Goal: Information Seeking & Learning: Learn about a topic

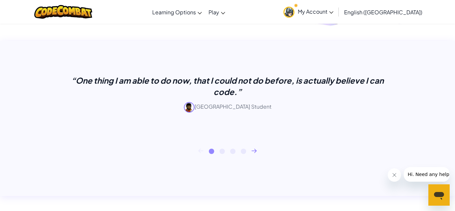
scroll to position [253, 0]
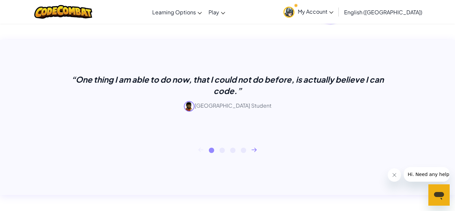
click at [337, 15] on link "My Account" at bounding box center [308, 11] width 57 height 21
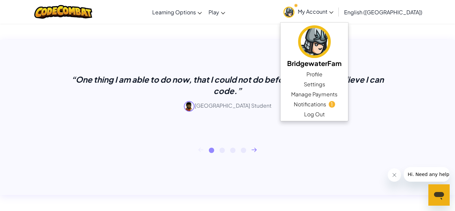
click at [324, 125] on div "“One thing I am able to do now, that I could not do before, is actually believe…" at bounding box center [227, 101] width 333 height 54
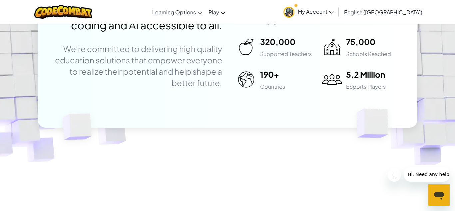
scroll to position [1866, 0]
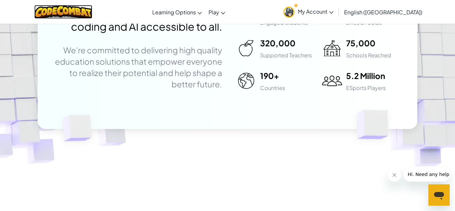
click at [60, 11] on img at bounding box center [63, 12] width 58 height 14
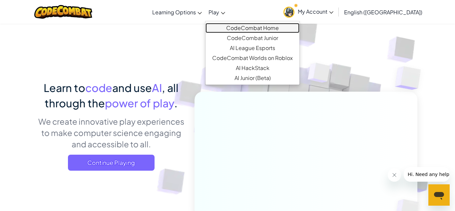
click at [251, 26] on link "CodeCombat Home" at bounding box center [253, 28] width 94 height 10
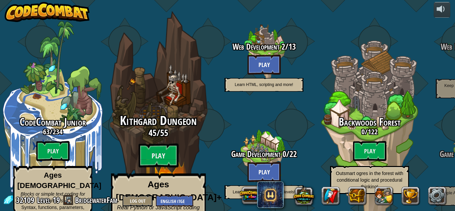
click at [187, 118] on span "Kithgard Dungeon" at bounding box center [158, 120] width 77 height 17
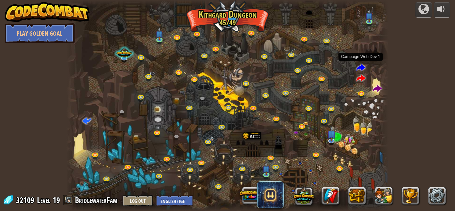
click at [360, 68] on span at bounding box center [361, 67] width 9 height 9
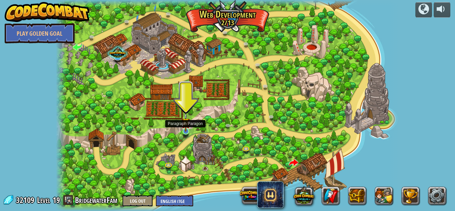
click at [184, 127] on img at bounding box center [186, 122] width 8 height 19
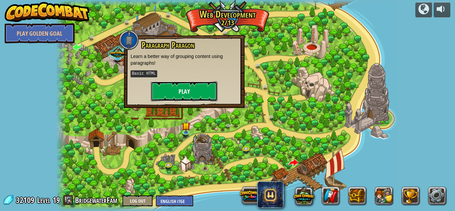
click at [186, 86] on button "Play" at bounding box center [184, 91] width 67 height 20
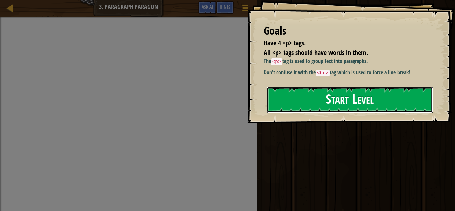
click at [314, 99] on button "Start Level" at bounding box center [350, 100] width 166 height 26
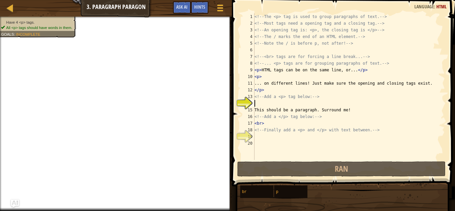
click at [268, 139] on div "<!-- The <p> tag is used to group paragraphs of text. --> <!-- Most tags need a…" at bounding box center [349, 93] width 192 height 160
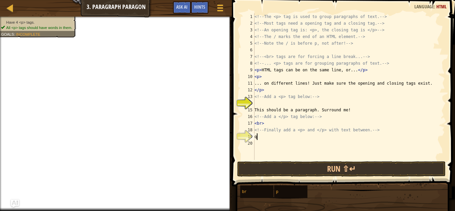
scroll to position [3, 0]
type textarea "q"
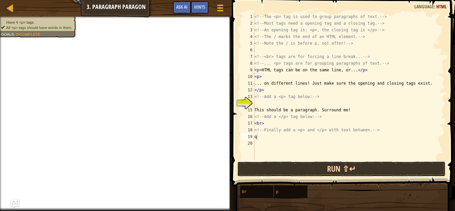
click at [288, 163] on button "Run ⇧↵" at bounding box center [341, 168] width 209 height 15
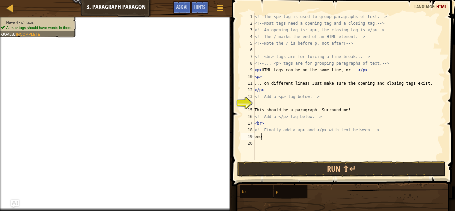
scroll to position [3, 0]
type textarea "e"
click at [272, 139] on div "<!-- The <p> tag is used to group paragraphs of text. --> <!-- Most tags need a…" at bounding box center [349, 93] width 192 height 160
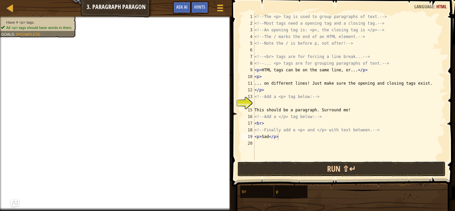
click at [329, 166] on button "Run ⇧↵" at bounding box center [341, 168] width 209 height 15
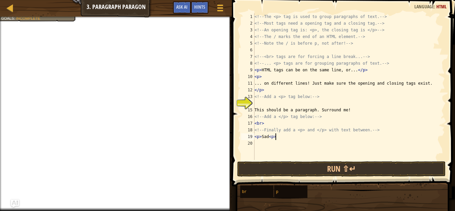
scroll to position [3, 3]
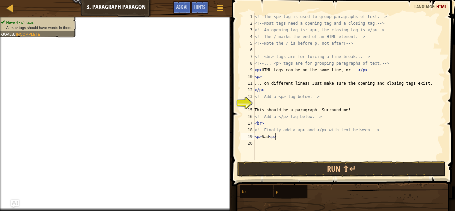
type textarea "<p>Sad<p>"
click at [53, 21] on li "Have 4 <p> tags." at bounding box center [36, 22] width 71 height 5
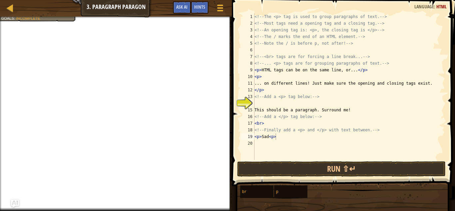
scroll to position [3, 0]
click at [283, 142] on div "<!-- The <p> tag is used to group paragraphs of text. --> <!-- Most tags need a…" at bounding box center [349, 93] width 192 height 160
click at [279, 139] on div "<!-- The <p> tag is used to group paragraphs of text. --> <!-- Most tags need a…" at bounding box center [349, 93] width 192 height 160
click at [273, 125] on div "<!-- The <p> tag is used to group paragraphs of text. --> <!-- Most tags need a…" at bounding box center [349, 93] width 192 height 160
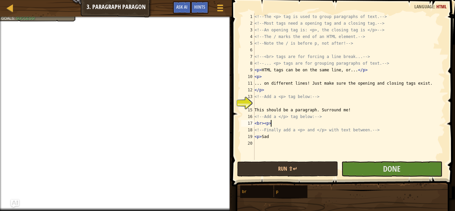
scroll to position [3, 2]
type textarea "<br><p>"
click at [366, 163] on button "Done" at bounding box center [392, 168] width 101 height 15
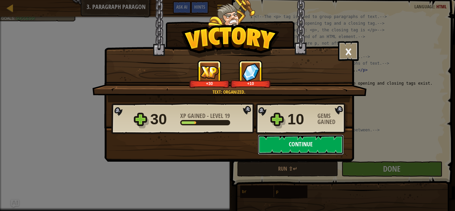
click at [288, 145] on button "Continue" at bounding box center [301, 145] width 86 height 20
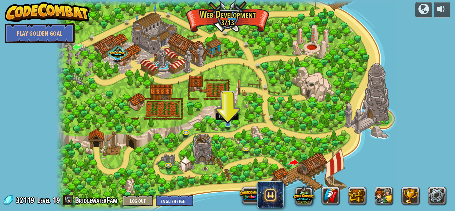
click at [229, 122] on img at bounding box center [228, 115] width 8 height 19
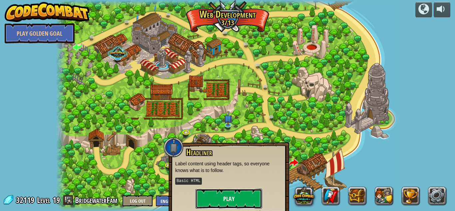
click at [238, 197] on button "Play" at bounding box center [229, 199] width 67 height 20
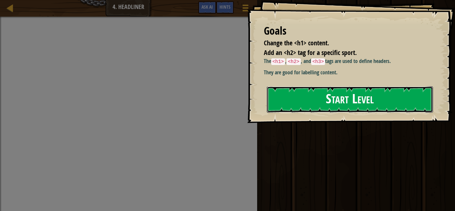
click at [314, 98] on button "Start Level" at bounding box center [350, 99] width 166 height 26
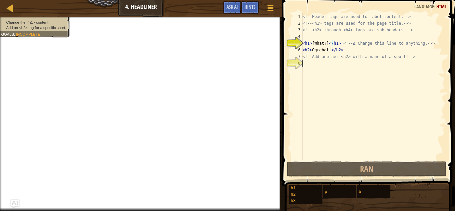
click at [319, 67] on div "<!-- Header tags are used to label content. --> <!-- <h1> tags are used for the…" at bounding box center [373, 93] width 144 height 160
type textarea "q"
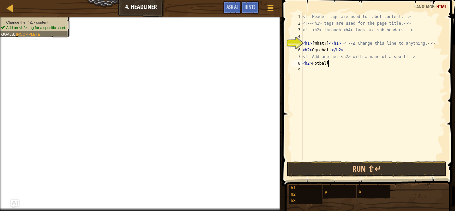
scroll to position [3, 3]
click at [46, 19] on div "Change the <h1> content. Add an <h2> tag for a specific sport. Goals : Incomple…" at bounding box center [31, 24] width 78 height 25
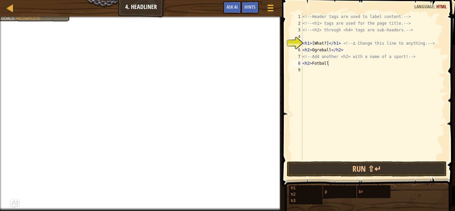
click at [342, 61] on div "<!-- Header tags are used to label content. --> <!-- <h1> tags are used for the…" at bounding box center [373, 93] width 144 height 160
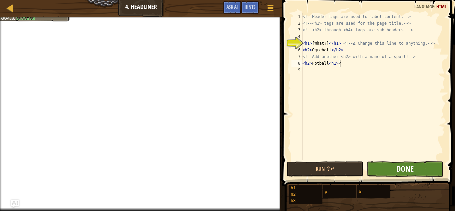
type textarea "<h2>Fotball<h1><"
click at [414, 163] on button "Done" at bounding box center [405, 168] width 77 height 15
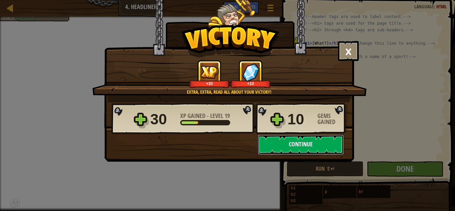
click at [284, 141] on button "Continue" at bounding box center [301, 145] width 86 height 20
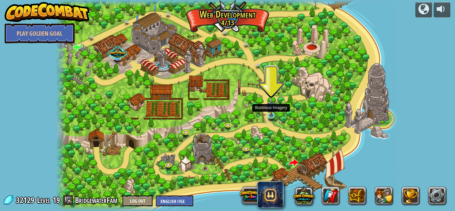
click at [273, 112] on img at bounding box center [271, 106] width 8 height 19
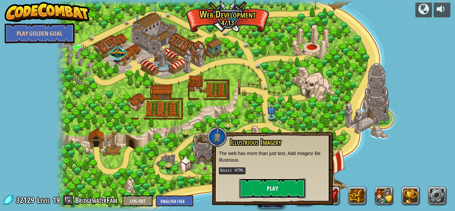
click at [275, 186] on button "Play" at bounding box center [272, 188] width 67 height 20
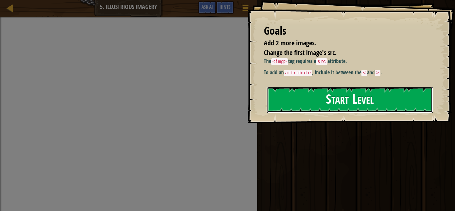
click at [294, 95] on button "Start Level" at bounding box center [350, 100] width 166 height 26
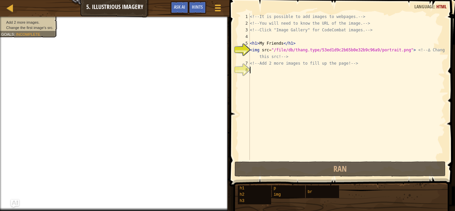
click at [254, 73] on div "<!-- It is possible to add images to webpages. --> <!-- You will need to know t…" at bounding box center [347, 93] width 197 height 160
type textarea "c"
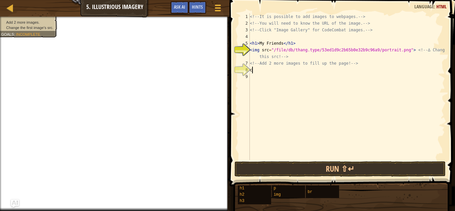
scroll to position [3, 0]
click at [251, 49] on div "<!-- It is possible to add images to webpages. --> <!-- You will need to know t…" at bounding box center [347, 93] width 197 height 160
click at [251, 51] on div "<!-- It is possible to add images to webpages. --> <!-- You will need to know t…" at bounding box center [347, 93] width 197 height 160
click at [250, 50] on div "<!-- It is possible to add images to webpages. --> <!-- You will need to know t…" at bounding box center [347, 93] width 197 height 160
click at [252, 48] on div "<!-- It is possible to add images to webpages. --> <!-- You will need to know t…" at bounding box center [347, 93] width 197 height 160
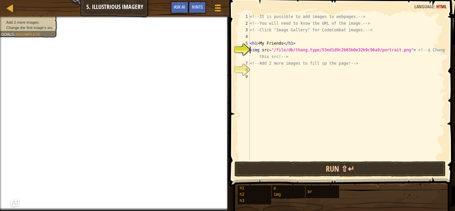
click at [250, 49] on div "<!-- It is possible to add images to webpages. --> <!-- You will need to know t…" at bounding box center [347, 93] width 197 height 160
click at [251, 50] on div "<!-- It is possible to add images to webpages. --> <!-- You will need to know t…" at bounding box center [347, 93] width 197 height 160
click at [278, 50] on div "<!-- It is possible to add images to webpages. --> <!-- You will need to know t…" at bounding box center [347, 93] width 197 height 160
click at [250, 50] on div "<!-- It is possible to add images to webpages. --> <!-- You will need to know t…" at bounding box center [347, 93] width 197 height 160
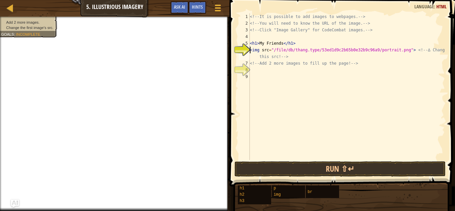
click at [260, 51] on div "<!-- It is possible to add images to webpages. --> <!-- You will need to know t…" at bounding box center [347, 93] width 197 height 160
type textarea "<img src="/file/db/thang.type/53ed1d9c2b65b0e32b9c96a9/portrait.png"> <!-- ∆ Ch…"
click at [256, 73] on div "<!-- It is possible to add images to webpages. --> <!-- You will need to know t…" at bounding box center [347, 93] width 197 height 160
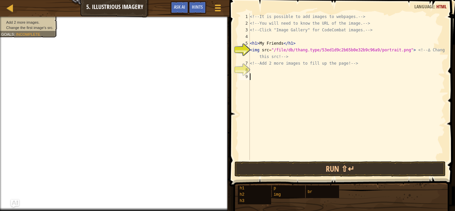
click at [254, 72] on div "<!-- It is possible to add images to webpages. --> <!-- You will need to know t…" at bounding box center [347, 93] width 197 height 160
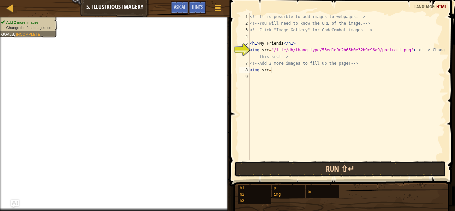
click at [291, 163] on button "Run ⇧↵" at bounding box center [340, 168] width 211 height 15
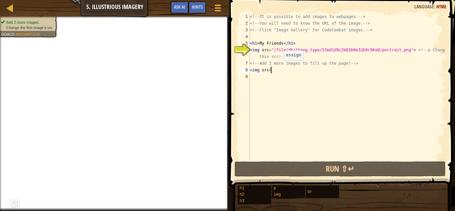
click at [278, 67] on div "<!-- It is possible to add images to webpages. --> <!-- You will need to know t…" at bounding box center [347, 93] width 197 height 160
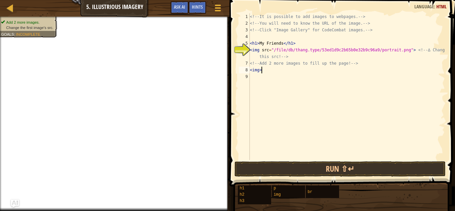
scroll to position [3, 1]
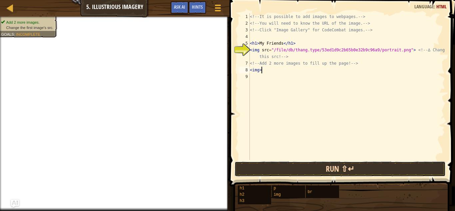
click at [324, 166] on button "Run ⇧↵" at bounding box center [340, 168] width 211 height 15
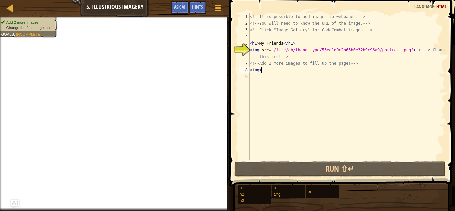
scroll to position [3, 1]
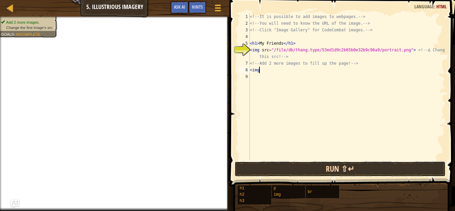
click at [299, 172] on button "Run ⇧↵" at bounding box center [340, 168] width 211 height 15
click at [296, 169] on button "Run ⇧↵" at bounding box center [340, 168] width 211 height 15
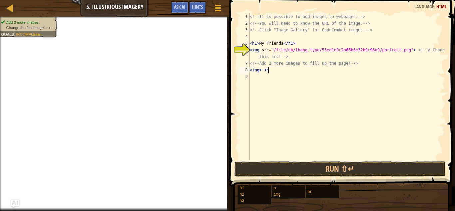
scroll to position [3, 3]
type textarea "<img> <h1"
click at [259, 148] on div "<!-- It is possible to add images to webpages. --> <!-- You will need to know t…" at bounding box center [347, 93] width 197 height 160
click at [274, 69] on div "<!-- It is possible to add images to webpages. --> <!-- You will need to know t…" at bounding box center [347, 93] width 197 height 160
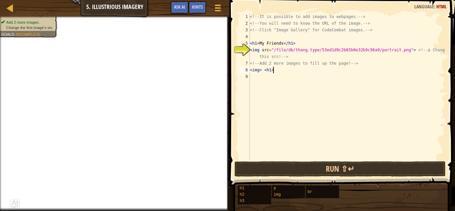
scroll to position [3, 3]
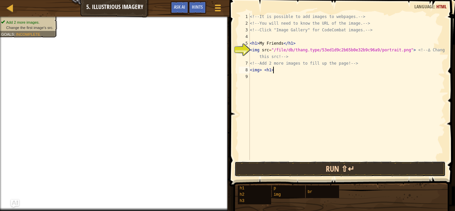
click at [305, 168] on button "Run ⇧↵" at bounding box center [340, 168] width 211 height 15
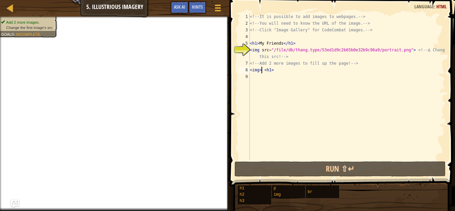
click at [262, 71] on div "<!-- It is possible to add images to webpages. --> <!-- You will need to know t…" at bounding box center [347, 93] width 197 height 160
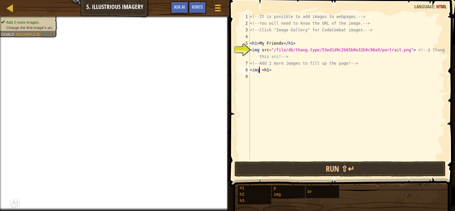
click at [252, 71] on div "<!-- It is possible to add images to webpages. --> <!-- You will need to know t…" at bounding box center [347, 93] width 197 height 160
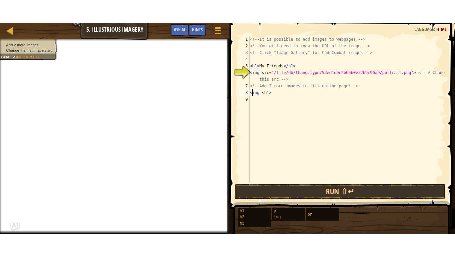
scroll to position [3, 0]
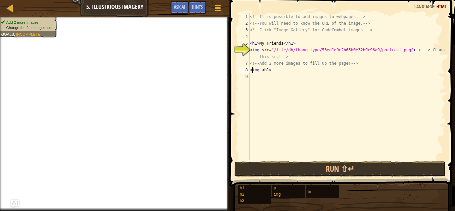
type textarea "img <h1>"
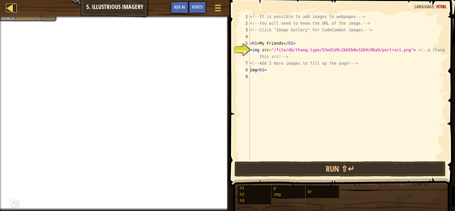
click at [8, 9] on div at bounding box center [10, 8] width 8 height 8
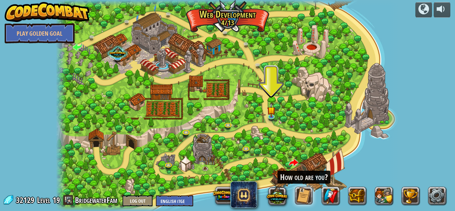
click at [311, 46] on div at bounding box center [227, 105] width 343 height 211
click at [258, 65] on link at bounding box center [259, 66] width 13 height 13
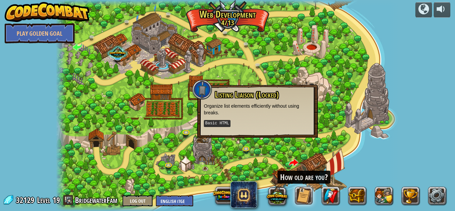
click at [244, 156] on div at bounding box center [227, 105] width 343 height 211
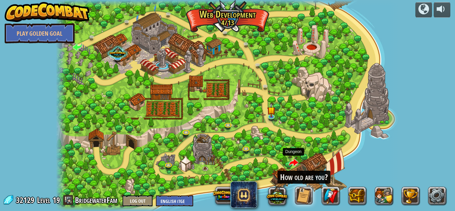
click at [296, 162] on span at bounding box center [293, 162] width 9 height 9
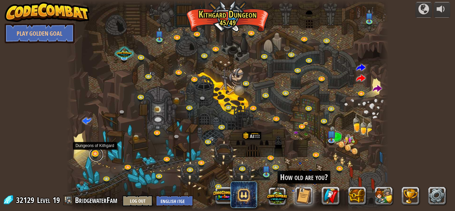
click at [97, 156] on link at bounding box center [96, 154] width 13 height 13
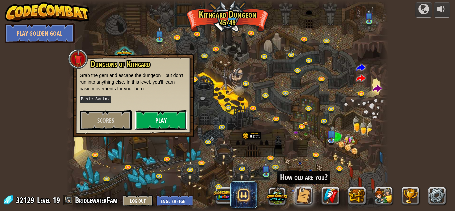
click at [161, 116] on button "Play" at bounding box center [161, 120] width 52 height 20
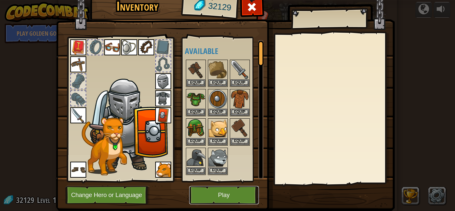
click at [226, 196] on button "Play" at bounding box center [224, 195] width 70 height 18
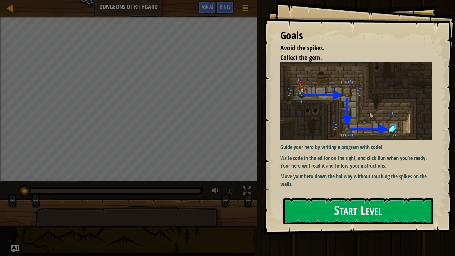
click at [338, 125] on img at bounding box center [356, 101] width 151 height 78
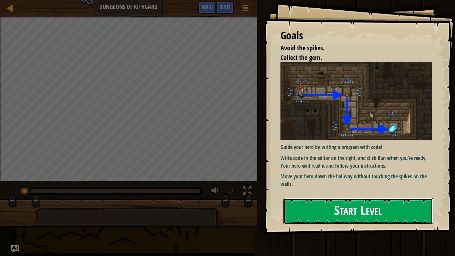
click at [334, 211] on button "Start Level" at bounding box center [359, 211] width 150 height 26
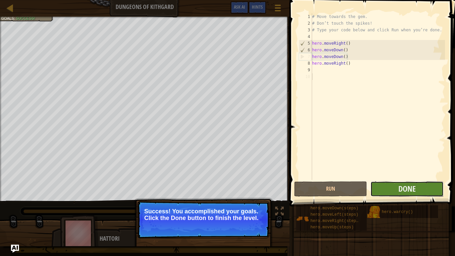
click at [379, 181] on button "Done" at bounding box center [407, 188] width 73 height 15
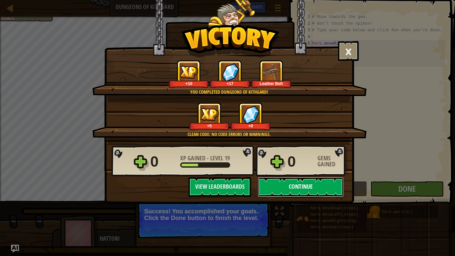
click at [309, 186] on button "Continue" at bounding box center [301, 187] width 86 height 20
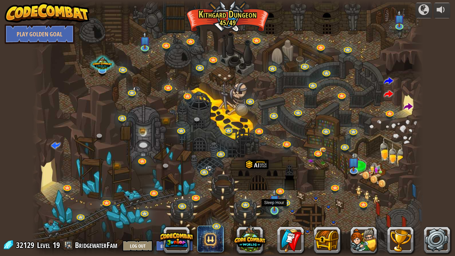
click at [276, 207] on img at bounding box center [275, 200] width 10 height 23
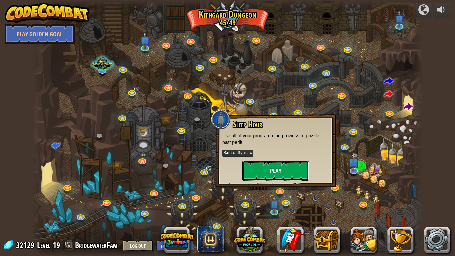
click at [262, 168] on button "Play" at bounding box center [276, 171] width 67 height 20
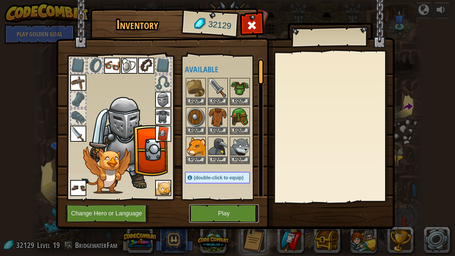
click at [208, 211] on button "Play" at bounding box center [224, 213] width 70 height 18
click at [192, 158] on button "Equip" at bounding box center [196, 159] width 19 height 7
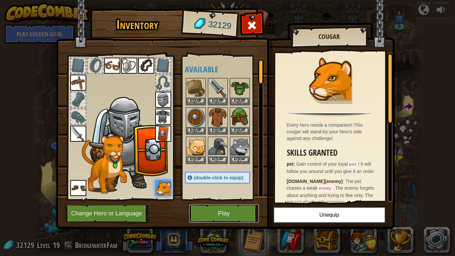
click at [221, 211] on button "Play" at bounding box center [224, 213] width 70 height 18
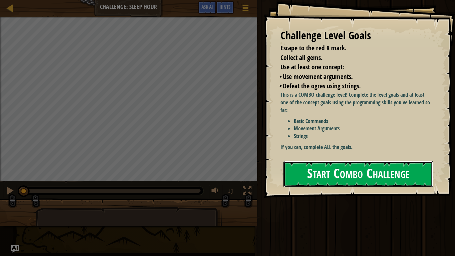
click at [328, 174] on button "Start Combo Challenge" at bounding box center [359, 174] width 150 height 26
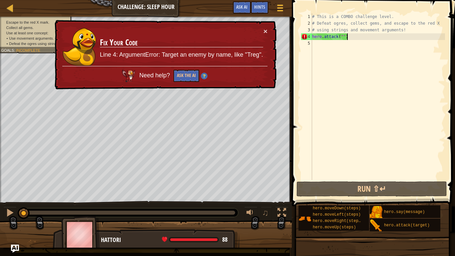
click at [348, 39] on div "# This is a COMBO challenge level. # Defeat [PERSON_NAME], collect gems, and es…" at bounding box center [378, 103] width 134 height 180
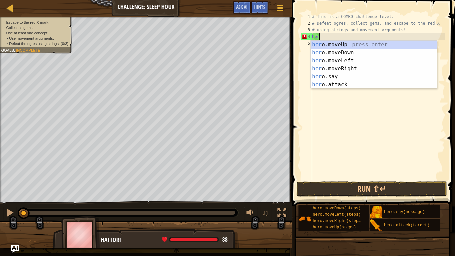
type textarea "h"
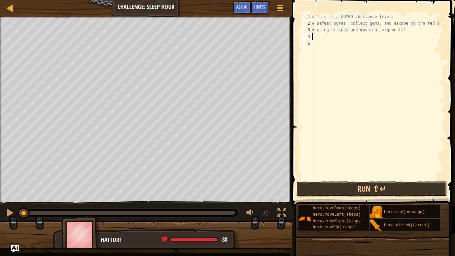
type textarea "u"
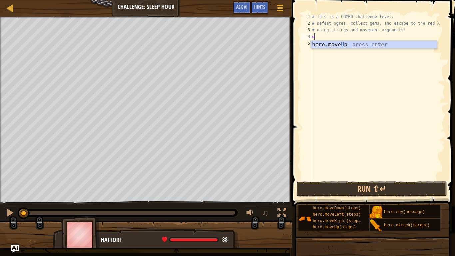
scroll to position [3, 0]
click at [331, 45] on div "hero.move U p press enter" at bounding box center [374, 53] width 126 height 24
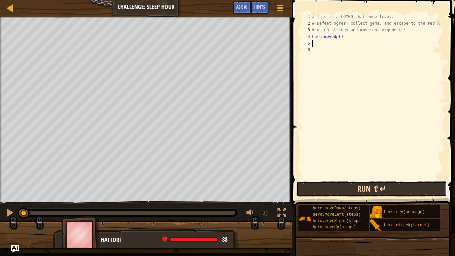
click at [330, 189] on button "Run ⇧↵" at bounding box center [372, 188] width 151 height 15
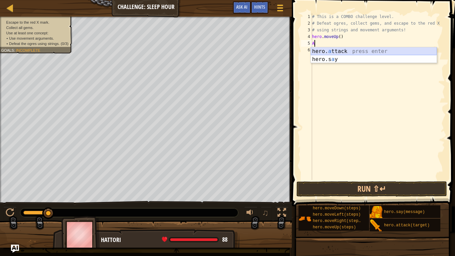
click at [344, 51] on div "hero. a ttack press enter hero.s a y press enter" at bounding box center [374, 63] width 126 height 32
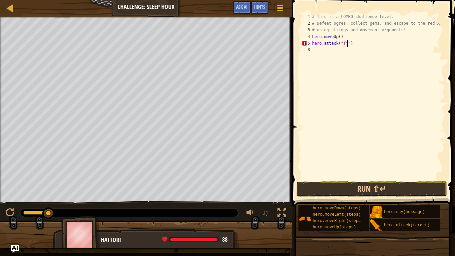
click at [345, 43] on div "# This is a COMBO challenge level. # Defeat [PERSON_NAME], collect gems, and es…" at bounding box center [378, 103] width 134 height 180
click at [344, 42] on div "# This is a COMBO challenge level. # Defeat [PERSON_NAME], collect gems, and es…" at bounding box center [378, 103] width 134 height 180
click at [355, 39] on div "# This is a COMBO challenge level. # Defeat [PERSON_NAME], collect gems, and es…" at bounding box center [378, 103] width 134 height 180
click at [351, 44] on div "# This is a COMBO challenge level. # Defeat [PERSON_NAME], collect gems, and es…" at bounding box center [378, 103] width 134 height 180
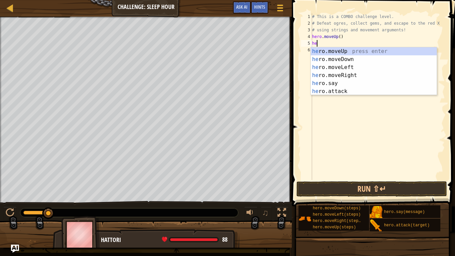
type textarea "h"
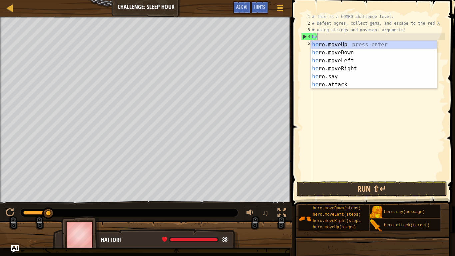
type textarea "h"
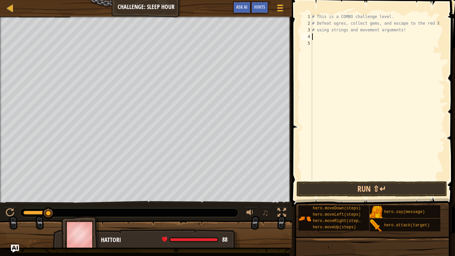
type textarea "r"
click at [369, 116] on div "# This is a COMBO challenge level. # Defeat [PERSON_NAME], collect gems, and es…" at bounding box center [378, 103] width 134 height 180
click at [320, 39] on div "# This is a COMBO challenge level. # Defeat [PERSON_NAME], collect gems, and es…" at bounding box center [378, 103] width 134 height 180
type textarea "r"
click at [72, 211] on img at bounding box center [80, 234] width 39 height 37
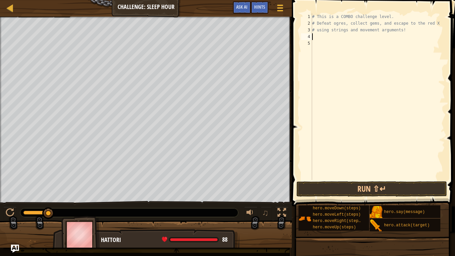
drag, startPoint x: 51, startPoint y: 213, endPoint x: 59, endPoint y: 211, distance: 8.3
click at [44, 210] on div at bounding box center [43, 213] width 12 height 12
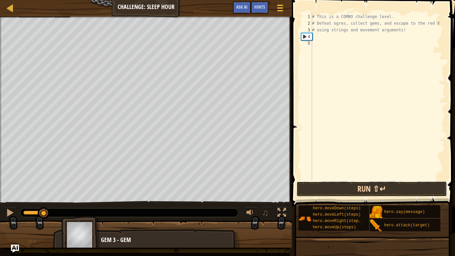
click at [362, 187] on button "Run ⇧↵" at bounding box center [372, 188] width 151 height 15
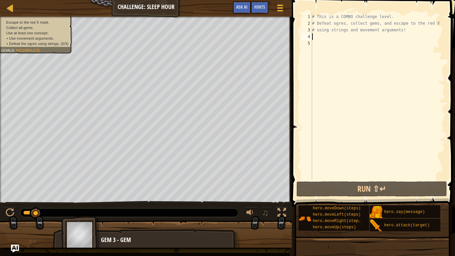
type textarea "d"
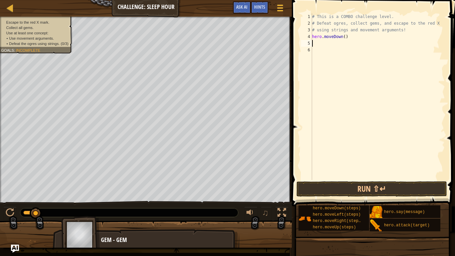
type textarea "r"
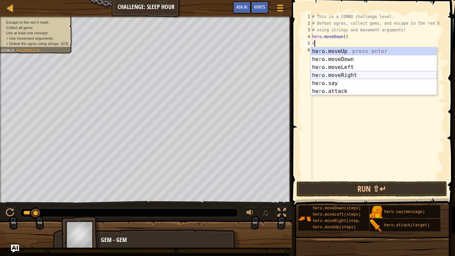
click at [351, 73] on div "he r o.moveUp press enter he r o.moveDown press enter he r o.moveLeft press ent…" at bounding box center [374, 79] width 126 height 64
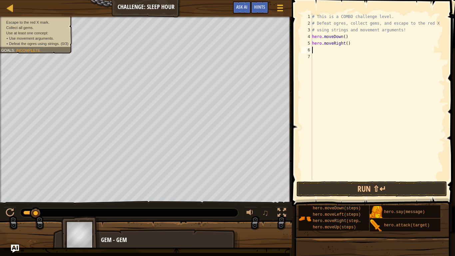
click at [347, 43] on div "# This is a COMBO challenge level. # Defeat [PERSON_NAME], collect gems, and es…" at bounding box center [378, 103] width 134 height 180
type textarea "hero.moveRight(2)"
click at [340, 190] on button "Run ⇧↵" at bounding box center [372, 188] width 151 height 15
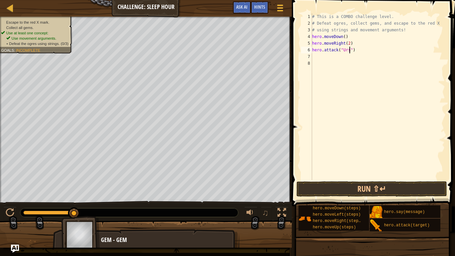
type textarea "hero.attack("Ursa")"
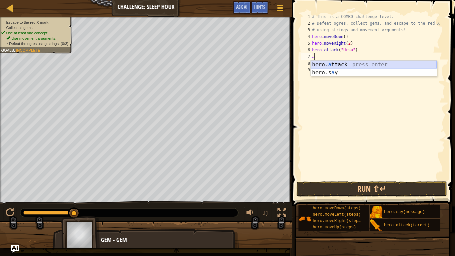
click at [326, 62] on div "hero. a ttack press enter hero.s a y press enter" at bounding box center [374, 77] width 126 height 32
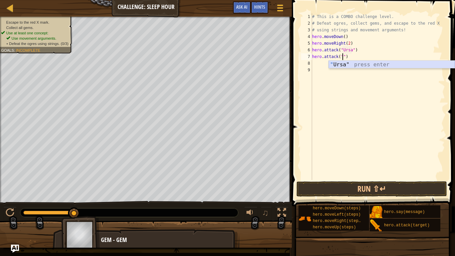
click at [343, 66] on div "" Ursa" press enter" at bounding box center [392, 73] width 126 height 24
type textarea "hero.attack("Ursa")"
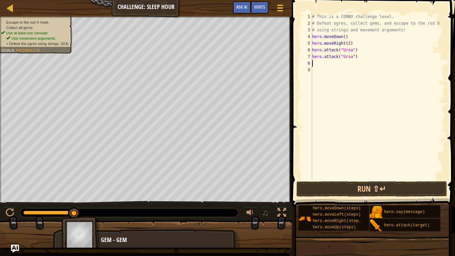
click at [315, 64] on div "# This is a COMBO challenge level. # Defeat [PERSON_NAME], collect gems, and es…" at bounding box center [378, 103] width 134 height 180
click at [370, 187] on button "Run ⇧↵" at bounding box center [372, 188] width 151 height 15
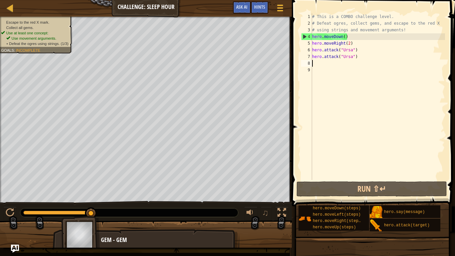
type textarea "l"
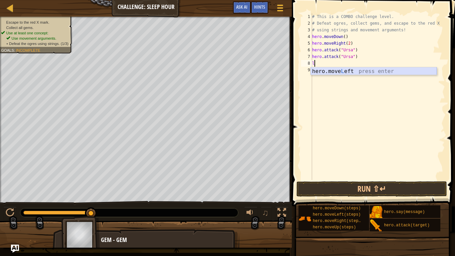
click at [335, 69] on div "hero.move L eft press enter" at bounding box center [374, 79] width 126 height 24
click at [347, 64] on div "# This is a COMBO challenge level. # Defeat [PERSON_NAME], collect gems, and es…" at bounding box center [379, 103] width 132 height 180
type textarea "hero.moveLeft(2)"
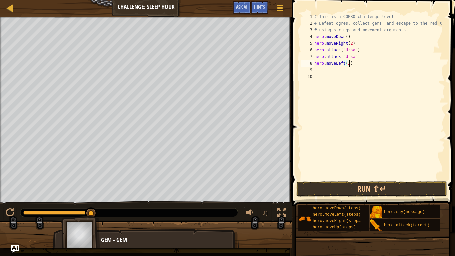
click at [320, 71] on div "# This is a COMBO challenge level. # Defeat [PERSON_NAME], collect gems, and es…" at bounding box center [379, 103] width 132 height 180
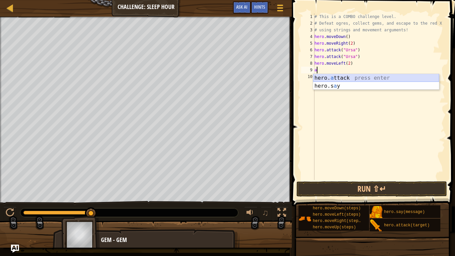
click at [329, 77] on div "hero. a ttack press enter hero.s a y press enter" at bounding box center [376, 90] width 126 height 32
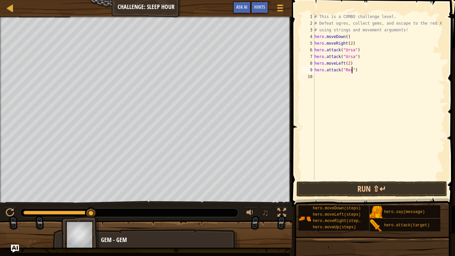
scroll to position [3, 6]
type textarea "hero.attack("Rexxar")"
click at [316, 77] on div "# This is a COMBO challenge level. # Defeat [PERSON_NAME], collect gems, and es…" at bounding box center [379, 103] width 132 height 180
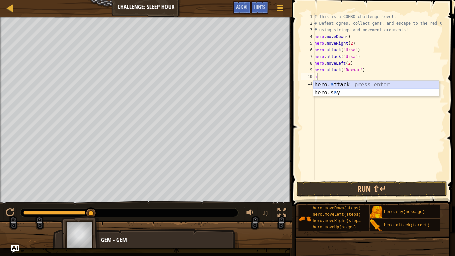
click at [334, 82] on div "hero. a ttack press enter hero.s a y press enter" at bounding box center [376, 97] width 126 height 32
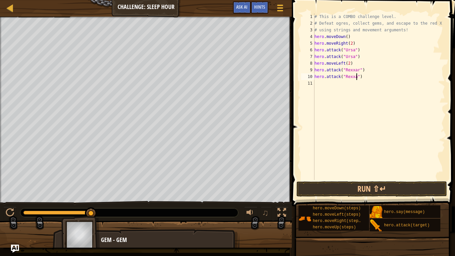
scroll to position [3, 7]
click at [382, 186] on button "Run ⇧↵" at bounding box center [372, 188] width 151 height 15
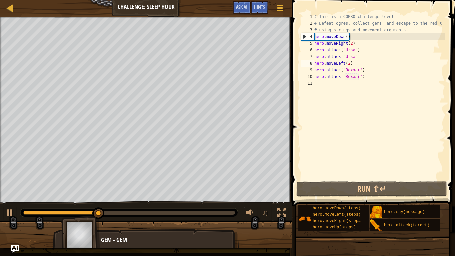
click at [355, 63] on div "# This is a COMBO challenge level. # Defeat [PERSON_NAME], collect gems, and es…" at bounding box center [379, 103] width 132 height 180
type textarea "hero.moveLeft(2)"
click at [359, 56] on div "# This is a COMBO challenge level. # Defeat [PERSON_NAME], collect gems, and es…" at bounding box center [379, 103] width 132 height 180
type textarea "hero.attack("Ursa")"
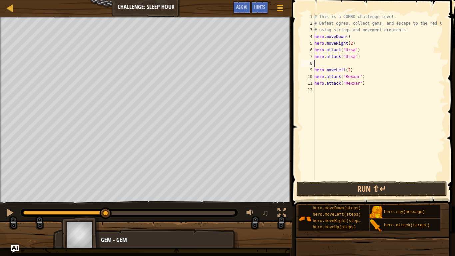
type textarea "u"
click at [349, 185] on button "Run ⇧↵" at bounding box center [372, 188] width 151 height 15
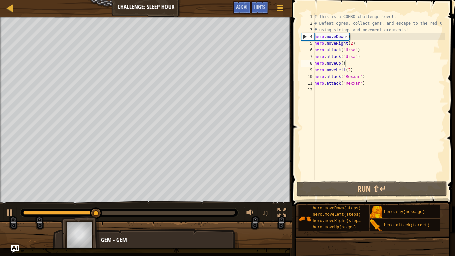
click at [342, 63] on div "# This is a COMBO challenge level. # Defeat [PERSON_NAME], collect gems, and es…" at bounding box center [379, 103] width 132 height 180
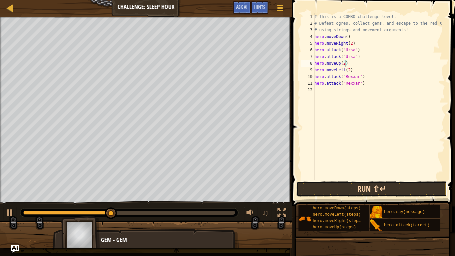
click at [338, 191] on button "Run ⇧↵" at bounding box center [372, 188] width 151 height 15
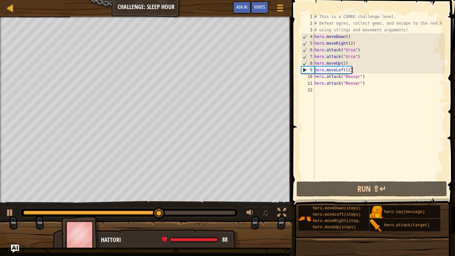
click at [357, 70] on div "# This is a COMBO challenge level. # Defeat [PERSON_NAME], collect gems, and es…" at bounding box center [379, 103] width 132 height 180
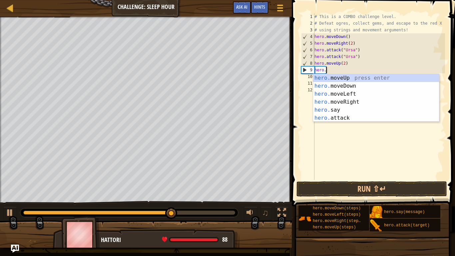
scroll to position [3, 1]
type textarea "h"
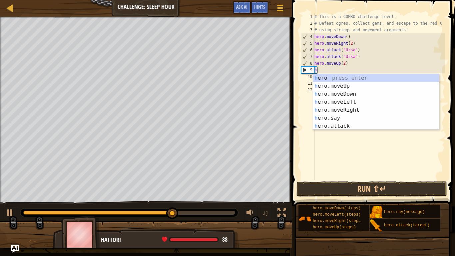
scroll to position [3, 0]
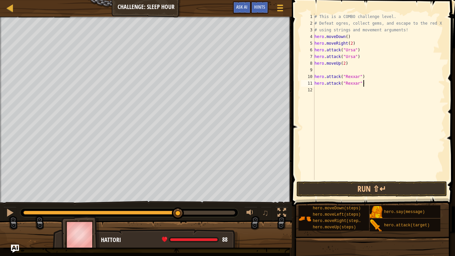
click at [365, 84] on div "# This is a COMBO challenge level. # Defeat [PERSON_NAME], collect gems, and es…" at bounding box center [379, 103] width 132 height 180
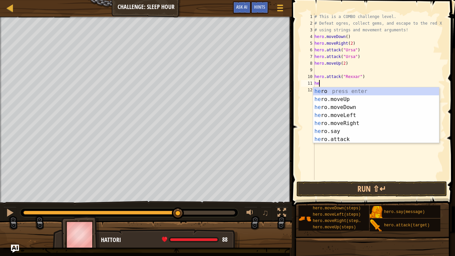
type textarea "h"
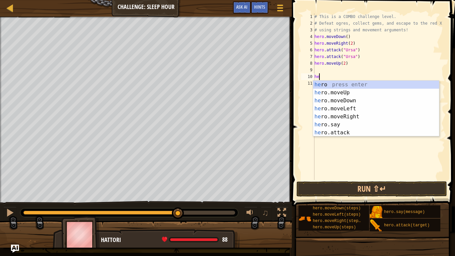
type textarea "h"
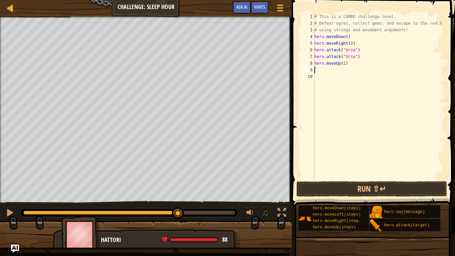
type textarea "l"
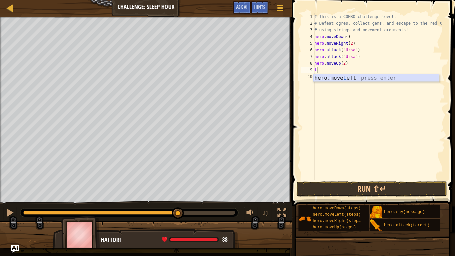
click at [369, 79] on div "hero.move L eft press enter" at bounding box center [376, 86] width 126 height 24
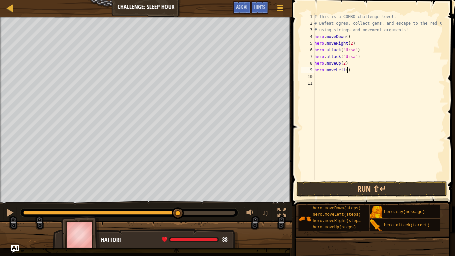
click at [348, 71] on div "# This is a COMBO challenge level. # Defeat [PERSON_NAME], collect gems, and es…" at bounding box center [379, 103] width 132 height 180
click at [348, 187] on button "Run ⇧↵" at bounding box center [372, 188] width 151 height 15
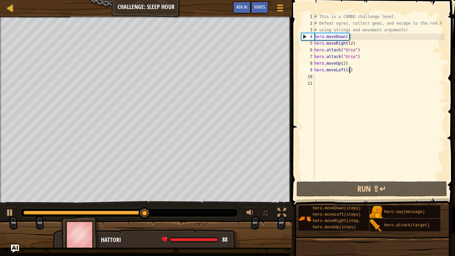
click at [345, 63] on div "# This is a COMBO challenge level. # Defeat [PERSON_NAME], collect gems, and es…" at bounding box center [379, 103] width 132 height 180
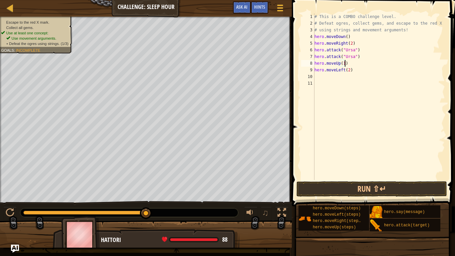
scroll to position [3, 4]
click at [345, 188] on button "Run ⇧↵" at bounding box center [372, 188] width 151 height 15
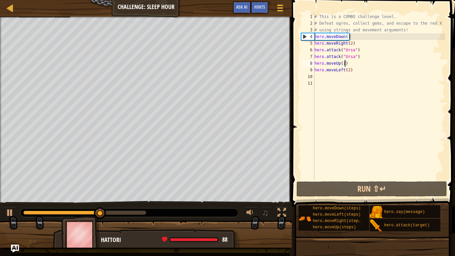
scroll to position [3, 4]
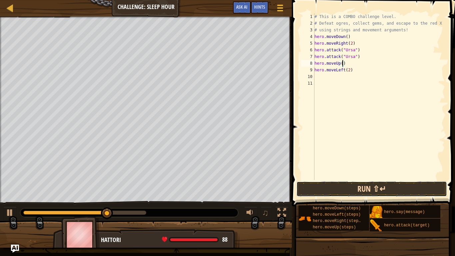
click at [334, 186] on button "Run ⇧↵" at bounding box center [372, 188] width 151 height 15
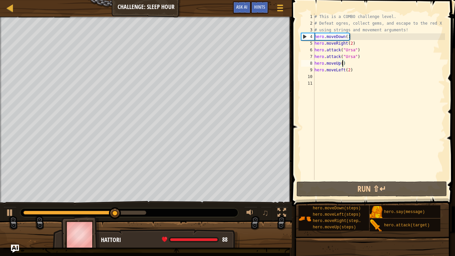
click at [349, 62] on div "# This is a COMBO challenge level. # Defeat [PERSON_NAME], collect gems, and es…" at bounding box center [379, 103] width 132 height 180
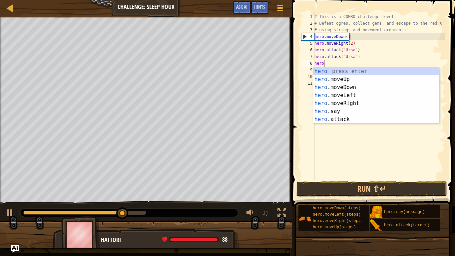
scroll to position [3, 0]
type textarea "h"
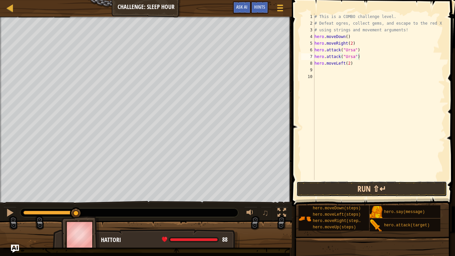
click at [350, 186] on button "Run ⇧↵" at bounding box center [372, 188] width 151 height 15
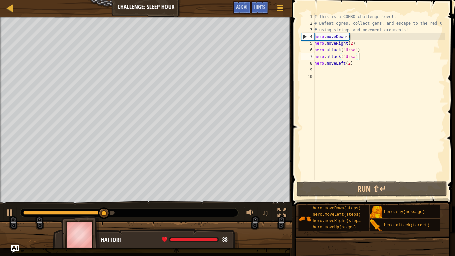
click at [356, 42] on div "# This is a COMBO challenge level. # Defeat [PERSON_NAME], collect gems, and es…" at bounding box center [379, 103] width 132 height 180
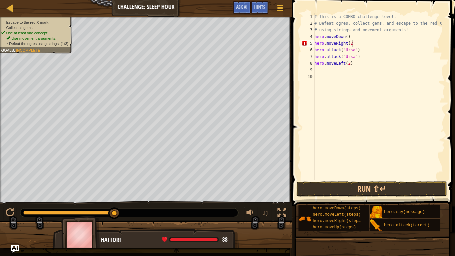
type textarea "hero.moveRight(2)"
type textarea "u"
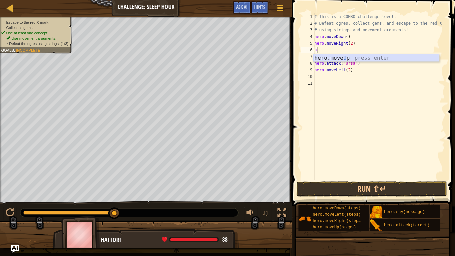
click at [367, 58] on div "hero.move U p press enter" at bounding box center [376, 66] width 126 height 24
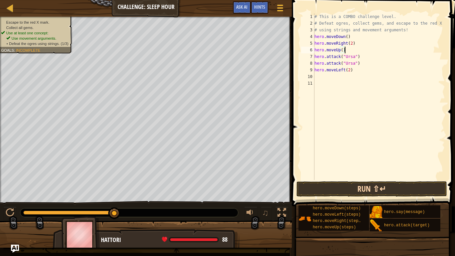
type textarea "hero.moveUp()"
click at [348, 193] on button "Run ⇧↵" at bounding box center [372, 188] width 151 height 15
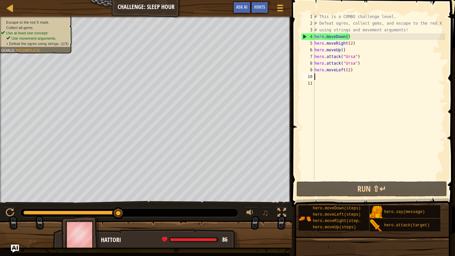
click at [319, 78] on div "# This is a COMBO challenge level. # Defeat [PERSON_NAME], collect gems, and es…" at bounding box center [379, 103] width 132 height 180
type textarea "u"
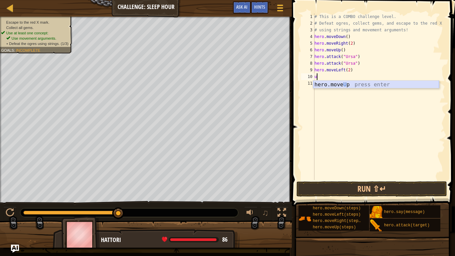
click at [326, 83] on div "hero.move U p press enter" at bounding box center [376, 93] width 126 height 24
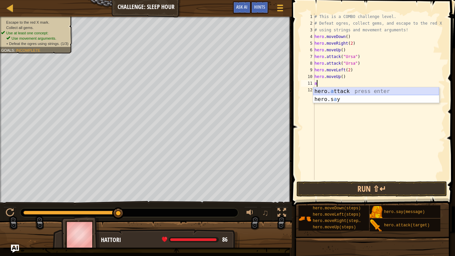
click at [337, 90] on div "hero. a ttack press enter hero.s a y press enter" at bounding box center [376, 103] width 126 height 32
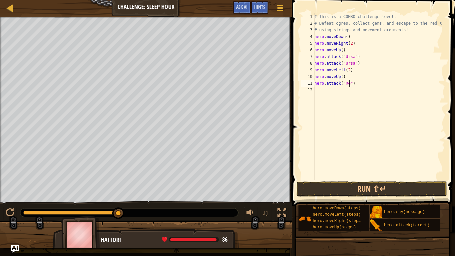
scroll to position [3, 5]
type textarea "hero.attack("Rexxar")"
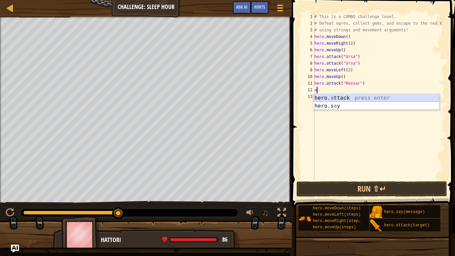
click at [318, 98] on div "hero. a ttack press enter hero.s a y press enter" at bounding box center [376, 110] width 126 height 32
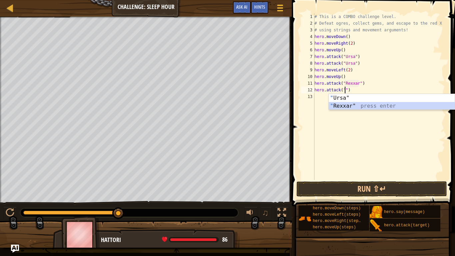
click at [333, 106] on div "" Ursa" press enter " Rexxar" press enter" at bounding box center [392, 110] width 126 height 32
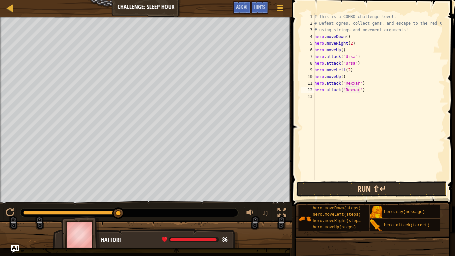
click at [353, 187] on button "Run ⇧↵" at bounding box center [372, 188] width 151 height 15
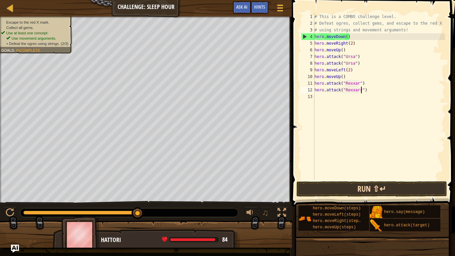
scroll to position [3, 7]
type textarea "hero.attack("Rexxar")"
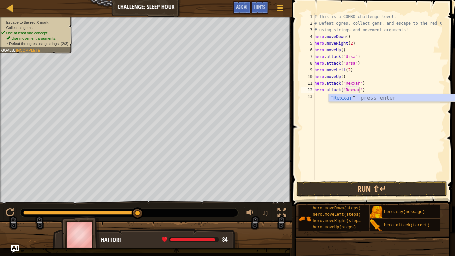
scroll to position [3, 7]
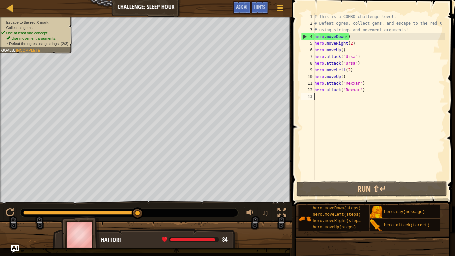
click at [318, 98] on div "# This is a COMBO challenge level. # Defeat [PERSON_NAME], collect gems, and es…" at bounding box center [379, 103] width 132 height 180
type textarea "r"
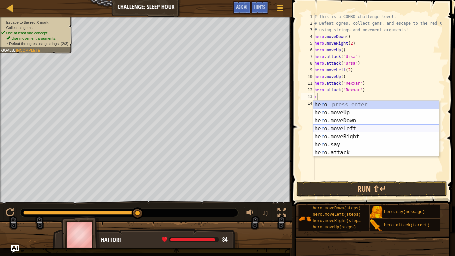
click at [342, 129] on div "he r o press enter he r o.moveUp press enter he r o.moveDown press enter he r o…" at bounding box center [376, 137] width 126 height 72
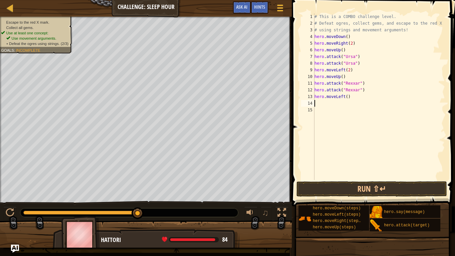
click at [352, 96] on div "# This is a COMBO challenge level. # Defeat [PERSON_NAME], collect gems, and es…" at bounding box center [379, 103] width 132 height 180
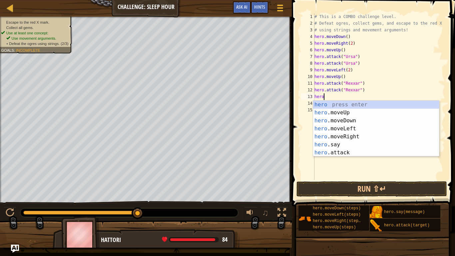
type textarea "her"
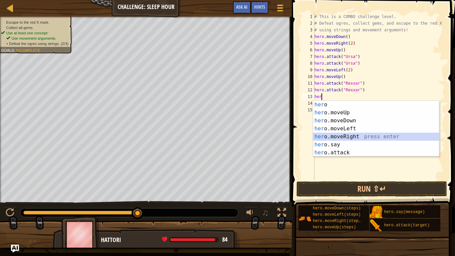
click at [354, 135] on div "her o press enter her o.moveUp press enter her o.moveDown press enter her o.mov…" at bounding box center [376, 137] width 126 height 72
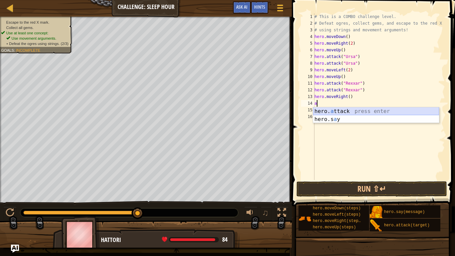
click at [342, 110] on div "hero. a ttack press enter hero.s a y press enter" at bounding box center [376, 123] width 126 height 32
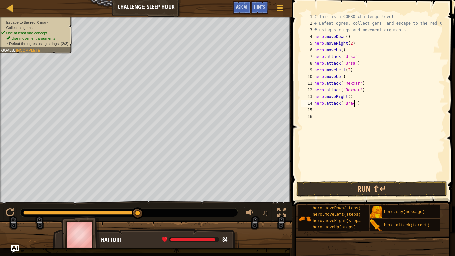
scroll to position [3, 6]
type textarea "hero.attack("Brack")"
click at [366, 190] on button "Run ⇧↵" at bounding box center [372, 188] width 151 height 15
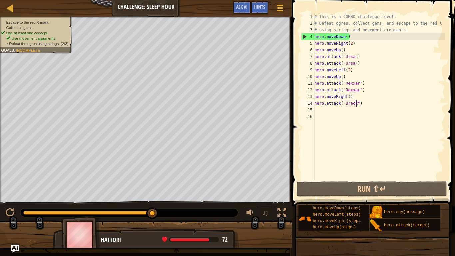
click at [318, 112] on div "# This is a COMBO challenge level. # Defeat [PERSON_NAME], collect gems, and es…" at bounding box center [379, 103] width 132 height 180
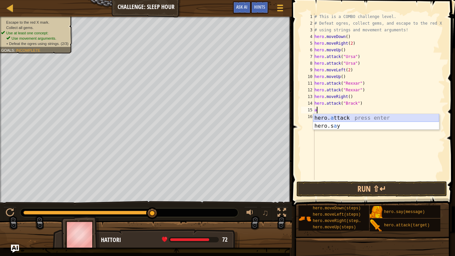
click at [332, 117] on div "hero. a ttack press enter hero.s a y press enter" at bounding box center [376, 130] width 126 height 32
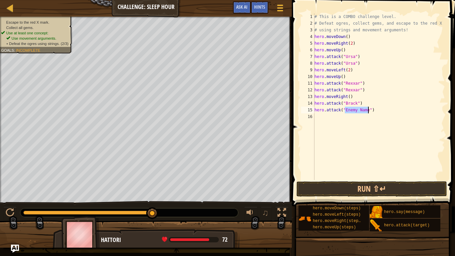
type textarea "hero.attack("")"
click at [347, 139] on div "# This is a COMBO challenge level. # Defeat [PERSON_NAME], collect gems, and es…" at bounding box center [379, 103] width 132 height 180
click at [345, 110] on div "# This is a COMBO challenge level. # Defeat [PERSON_NAME], collect gems, and es…" at bounding box center [379, 103] width 132 height 180
type textarea "hero.attack("Brack")"
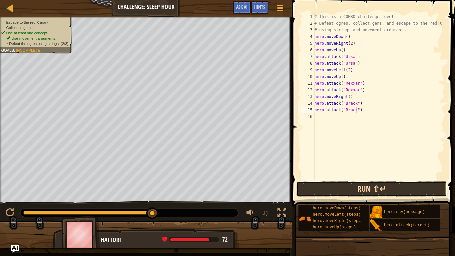
click at [353, 189] on button "Run ⇧↵" at bounding box center [372, 188] width 151 height 15
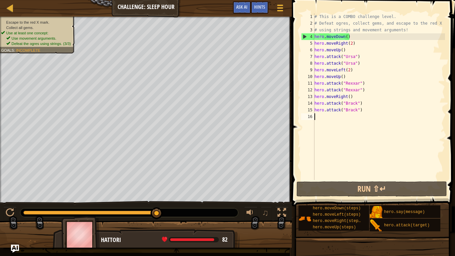
click at [315, 116] on div "# This is a COMBO challenge level. # Defeat [PERSON_NAME], collect gems, and es…" at bounding box center [379, 103] width 132 height 180
type textarea "R"
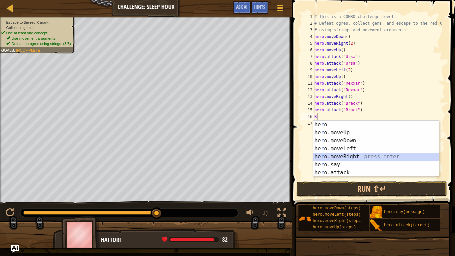
click at [347, 156] on div "he r o press enter he r o.moveUp press enter he r o.moveDown press enter he r o…" at bounding box center [376, 157] width 126 height 72
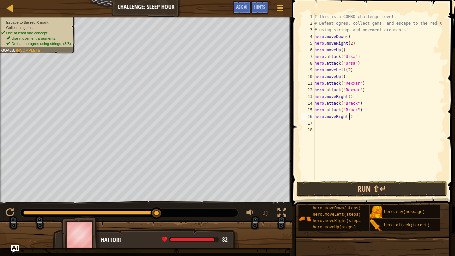
click at [350, 117] on div "# This is a COMBO challenge level. # Defeat [PERSON_NAME], collect gems, and es…" at bounding box center [379, 103] width 132 height 180
type textarea "hero.moveRight(2)"
click at [340, 186] on button "Run ⇧↵" at bounding box center [372, 188] width 151 height 15
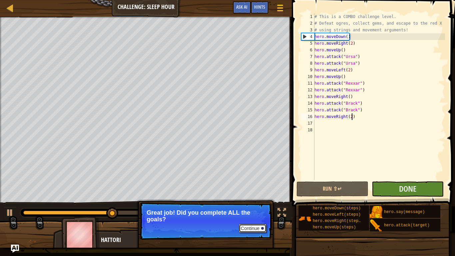
click at [260, 211] on button "Continue" at bounding box center [253, 228] width 28 height 9
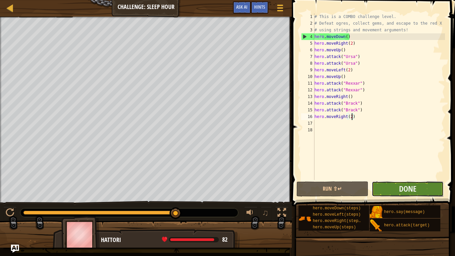
click at [393, 185] on button "Done" at bounding box center [408, 188] width 72 height 15
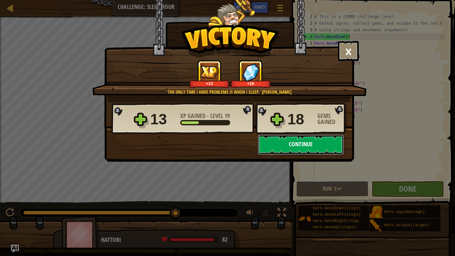
click at [293, 142] on button "Continue" at bounding box center [301, 145] width 86 height 20
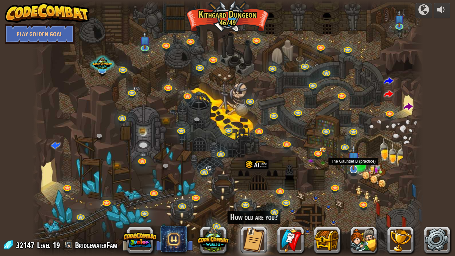
click at [356, 161] on img at bounding box center [353, 157] width 11 height 25
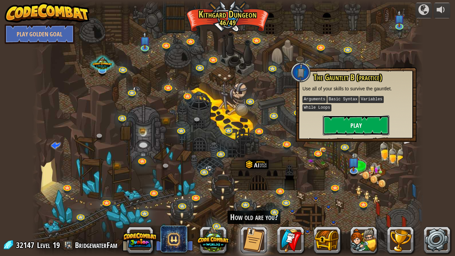
click at [349, 123] on button "Play" at bounding box center [356, 125] width 67 height 20
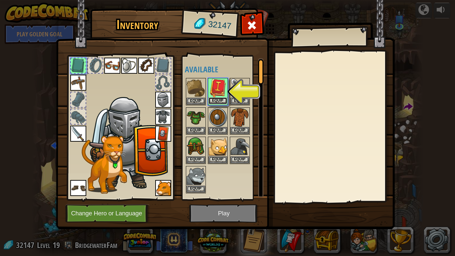
click at [217, 101] on button "Equip" at bounding box center [218, 100] width 19 height 7
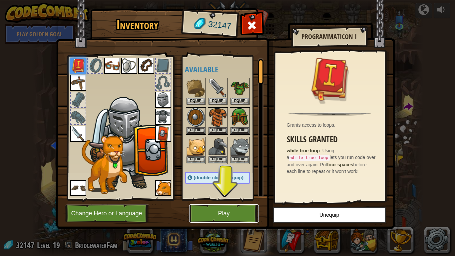
click at [209, 211] on button "Play" at bounding box center [224, 213] width 70 height 18
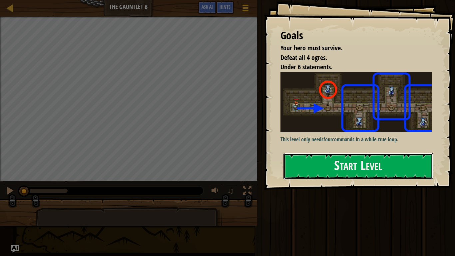
click at [300, 153] on button "Start Level" at bounding box center [359, 166] width 150 height 26
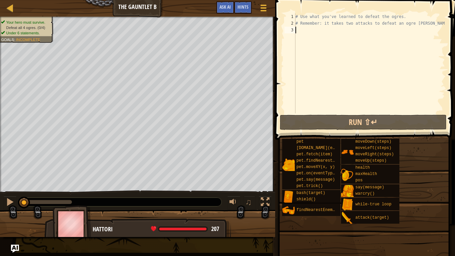
type textarea "u"
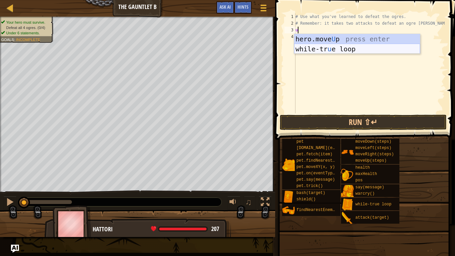
click at [339, 51] on div "hero.move U p press enter while-tr u e loop press enter" at bounding box center [357, 54] width 126 height 40
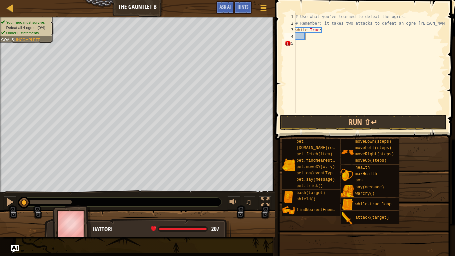
type textarea "u"
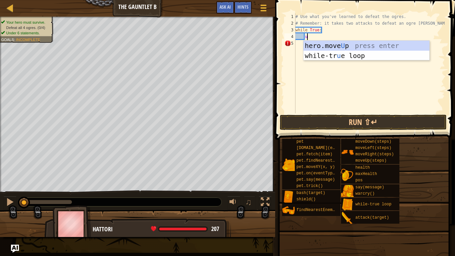
scroll to position [3, 1]
click at [335, 43] on div "hero.move U p press enter while-tr u e loop press enter" at bounding box center [367, 61] width 126 height 40
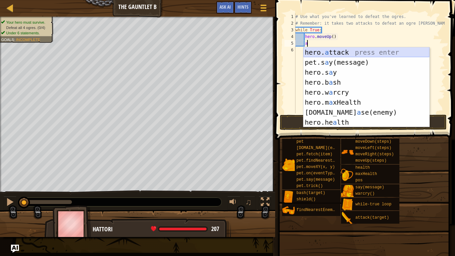
click at [337, 52] on div "hero. a ttack press enter pet.s a y(message) press enter hero.s a y press enter…" at bounding box center [367, 97] width 126 height 100
type textarea "hero.attack(enemy)"
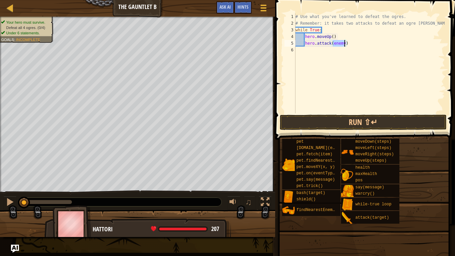
click at [337, 52] on div "# Use what you've learned to defeat the ogres. # Remember: it takes two attacks…" at bounding box center [369, 69] width 151 height 113
click at [350, 42] on div "# Use what you've learned to defeat the ogres. # Remember: it takes two attacks…" at bounding box center [369, 69] width 151 height 113
type textarea "h"
type textarea "f"
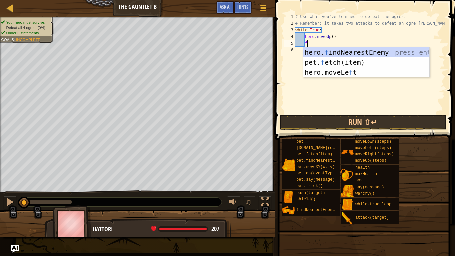
scroll to position [3, 1]
click at [355, 50] on div "hero. f indNearestEnemy press enter pet. f etch(item) press enter hero.moveLe f…" at bounding box center [367, 72] width 126 height 50
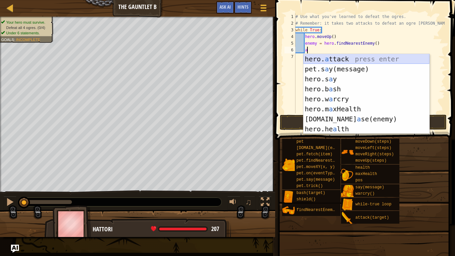
click at [353, 59] on div "hero. a ttack press enter pet.s a y(message) press enter hero.s a y press enter…" at bounding box center [367, 104] width 126 height 100
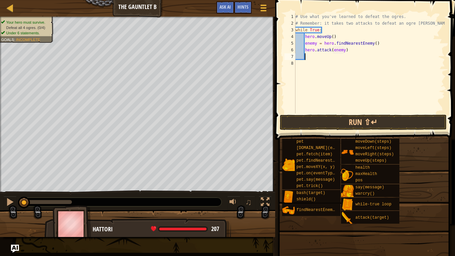
scroll to position [3, 7]
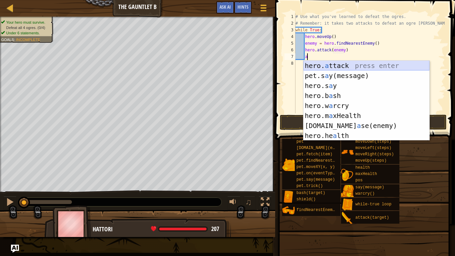
click at [348, 63] on div "hero. a ttack press enter pet.s a y(message) press enter hero.s a y press enter…" at bounding box center [367, 111] width 126 height 100
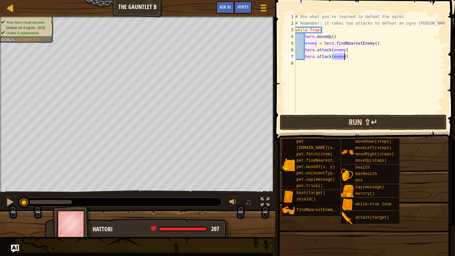
type textarea "hero.attack(enemy)"
click at [353, 120] on button "Run ⇧↵" at bounding box center [363, 122] width 167 height 15
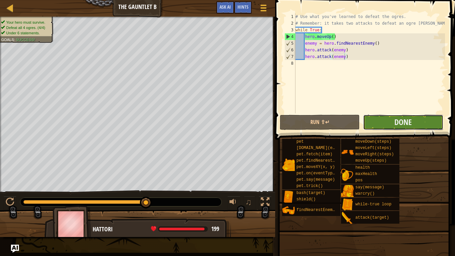
click at [385, 119] on button "Done" at bounding box center [403, 122] width 80 height 15
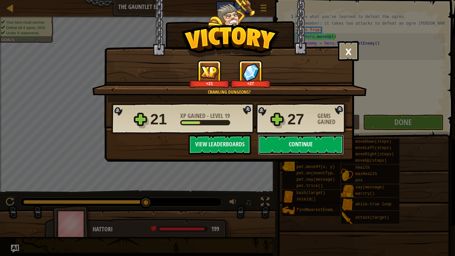
click at [308, 138] on button "Continue" at bounding box center [301, 145] width 86 height 20
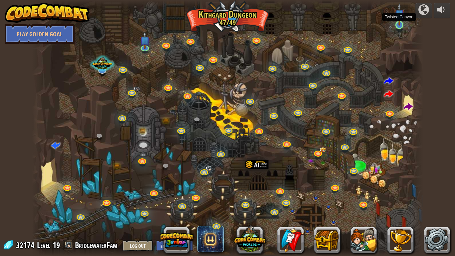
click at [400, 23] on img at bounding box center [400, 14] width 10 height 23
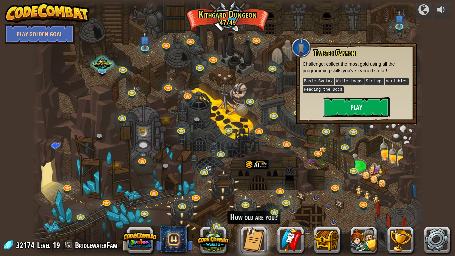
click at [371, 103] on button "Play" at bounding box center [356, 107] width 67 height 20
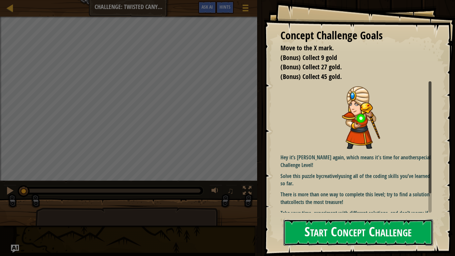
click at [331, 211] on button "Start Concept Challenge" at bounding box center [359, 232] width 150 height 26
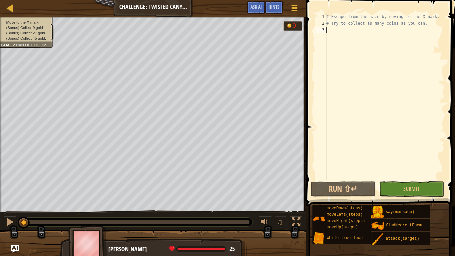
scroll to position [3, 0]
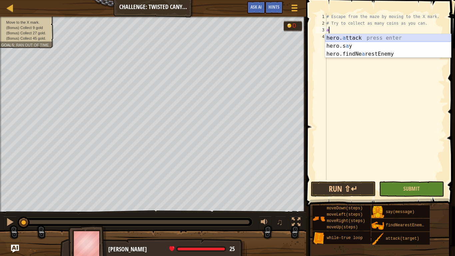
click at [343, 38] on div "hero. a ttack press enter hero.s a y press enter hero.findNe a restEnemy press …" at bounding box center [388, 54] width 126 height 40
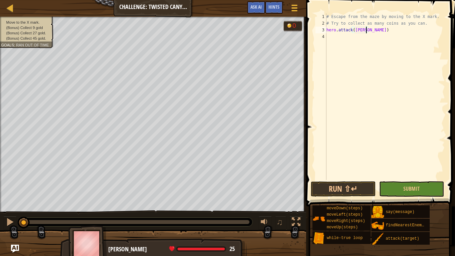
scroll to position [3, 6]
click at [326, 189] on button "Run ⇧↵" at bounding box center [343, 188] width 65 height 15
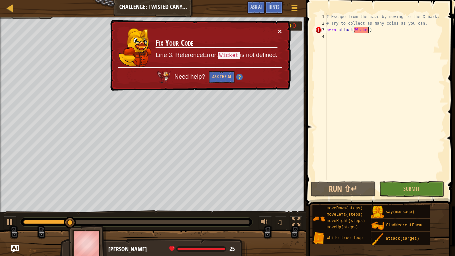
click at [281, 31] on button "×" at bounding box center [280, 31] width 4 height 7
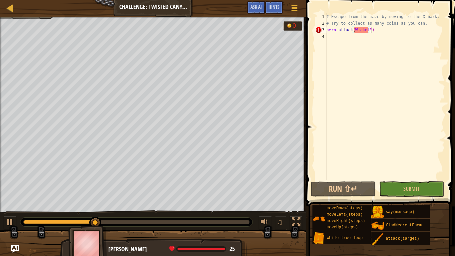
scroll to position [3, 6]
click at [354, 31] on div "# Escape from the maze by moving to the X mark. # Try to collect as many coins …" at bounding box center [385, 103] width 120 height 180
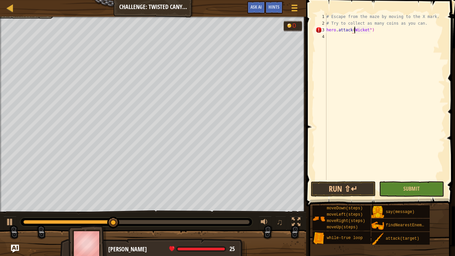
scroll to position [3, 5]
click at [355, 188] on button "Run ⇧↵" at bounding box center [343, 188] width 65 height 15
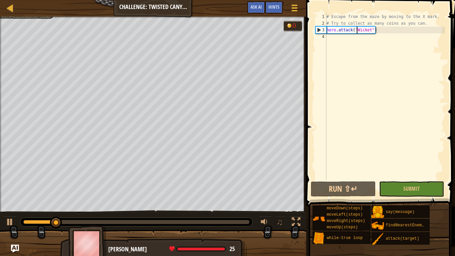
click at [426, 24] on div "# Escape from the maze by moving to the X mark. # Try to collect as many coins …" at bounding box center [385, 103] width 120 height 180
type textarea "# Try to collect as many coins as you can."
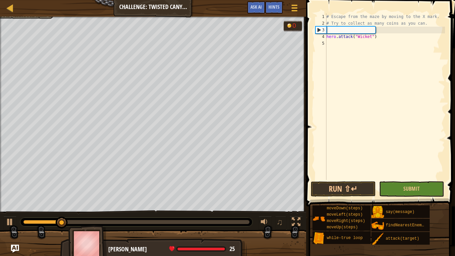
scroll to position [3, 0]
type textarea "u"
click at [378, 37] on div "# Escape from the maze by moving to the X mark. # Try to collect as many coins …" at bounding box center [385, 103] width 120 height 180
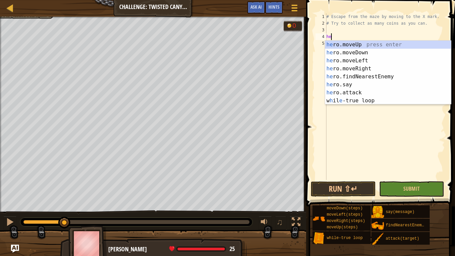
type textarea "h"
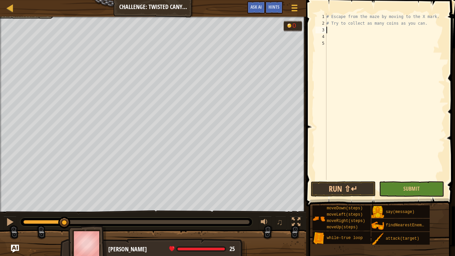
click at [328, 29] on div "# Escape from the maze by moving to the X mark. # Try to collect as many coins …" at bounding box center [385, 103] width 120 height 180
type textarea "d"
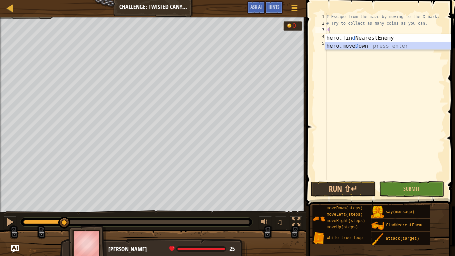
click at [343, 45] on div "hero.fin d NearestEnemy press enter hero.[PERSON_NAME] own press enter" at bounding box center [388, 50] width 126 height 32
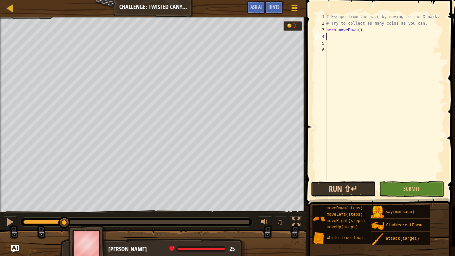
click at [334, 190] on button "Run ⇧↵" at bounding box center [343, 188] width 65 height 15
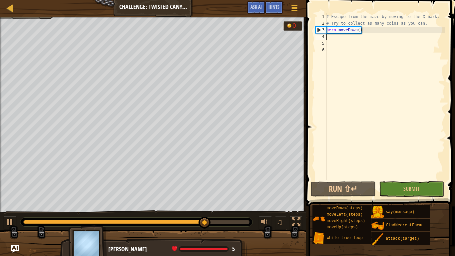
type textarea "r"
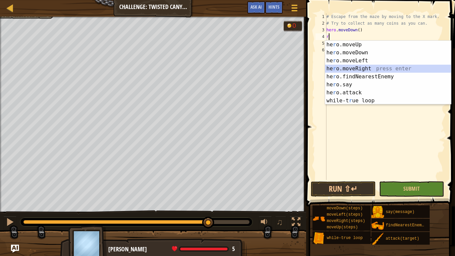
click at [367, 69] on div "he r o.moveUp press enter he r o.moveDown press enter he r o.moveLeft press ent…" at bounding box center [388, 81] width 126 height 80
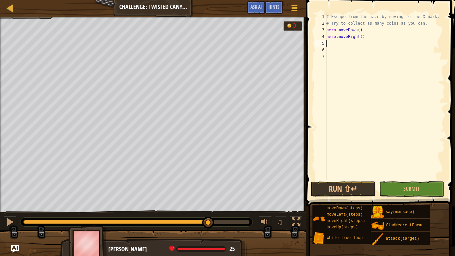
click at [362, 38] on div "# Escape from the maze by moving to the X mark. # Try to collect as many coins …" at bounding box center [385, 103] width 120 height 180
click at [341, 189] on button "Run ⇧↵" at bounding box center [343, 188] width 65 height 15
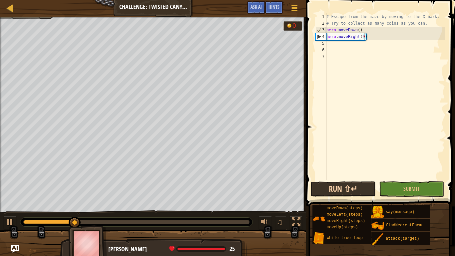
scroll to position [3, 6]
type textarea "hero.moveRight(9)"
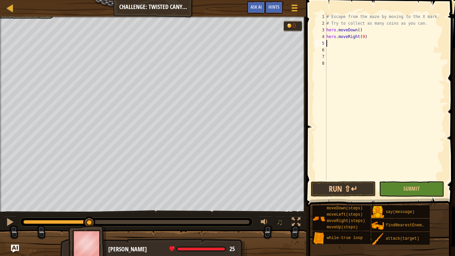
type textarea "u"
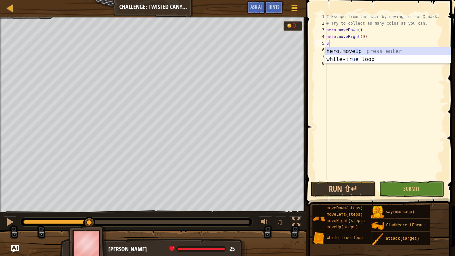
click at [340, 53] on div "hero.move U p press enter while-tr u e loop press enter" at bounding box center [388, 63] width 126 height 32
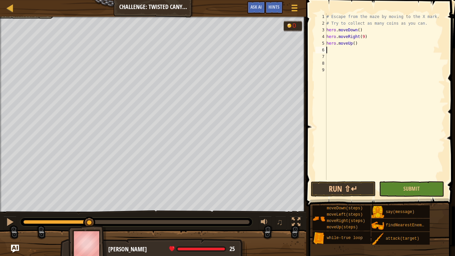
click at [355, 44] on div "# Escape from the maze by moving to the X mark. # Try to collect as many coins …" at bounding box center [385, 103] width 120 height 180
type textarea "hero.moveUp(7)"
click at [356, 190] on button "Run ⇧↵" at bounding box center [343, 188] width 65 height 15
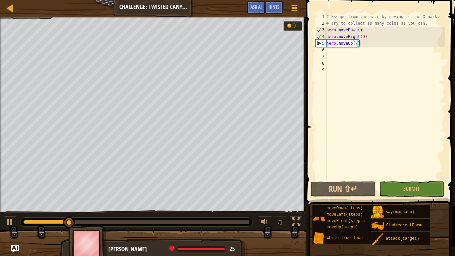
click at [331, 53] on div "# Escape from the maze by moving to the X mark. # Try to collect as many coins …" at bounding box center [385, 103] width 120 height 180
click at [328, 50] on div "# Escape from the maze by moving to the X mark. # Try to collect as many coins …" at bounding box center [385, 103] width 120 height 180
type textarea "l"
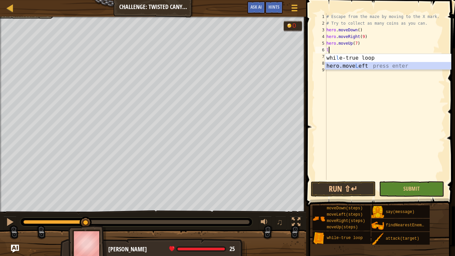
click at [348, 65] on div "whi l e-true loop press enter hero.move L eft press enter" at bounding box center [388, 70] width 126 height 32
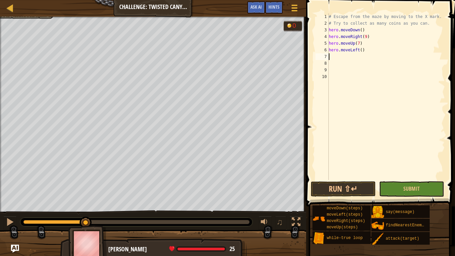
type textarea "d"
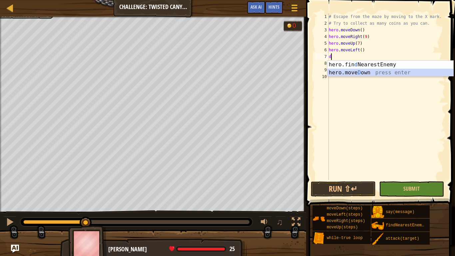
click at [361, 72] on div "hero.fin d NearestEnemy press enter hero.[PERSON_NAME] own press enter" at bounding box center [391, 77] width 126 height 32
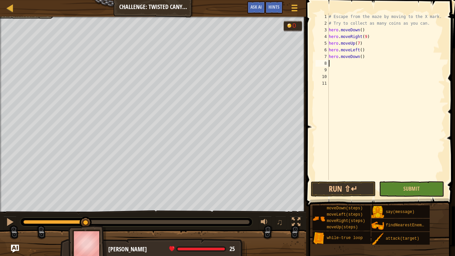
click at [366, 58] on div "# Escape from the maze by moving to the X mark. # Try to collect as many coins …" at bounding box center [387, 103] width 118 height 180
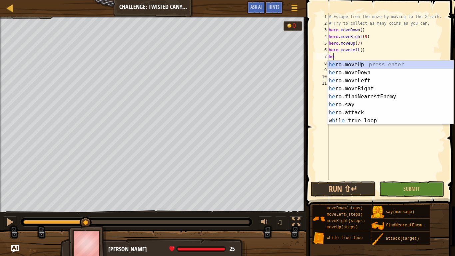
type textarea "h"
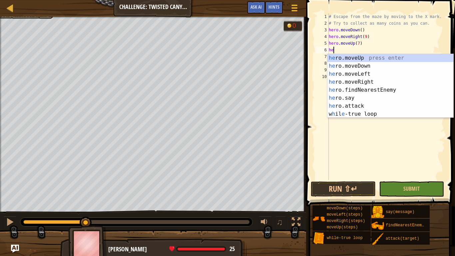
type textarea "h"
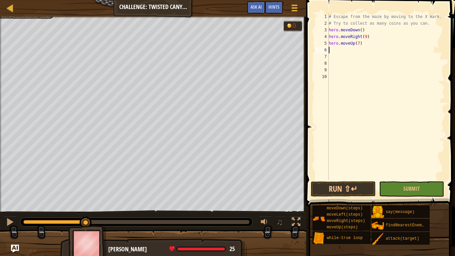
type textarea "w"
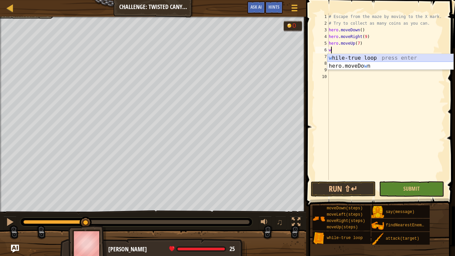
click at [378, 57] on div "w [PERSON_NAME]-true loop press enter hero.moveDo w n press enter" at bounding box center [391, 70] width 126 height 32
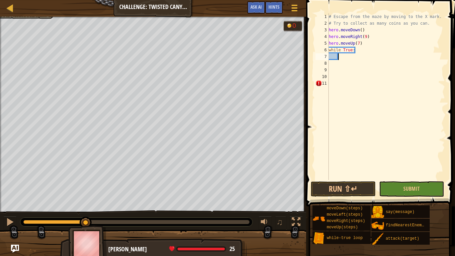
type textarea "r"
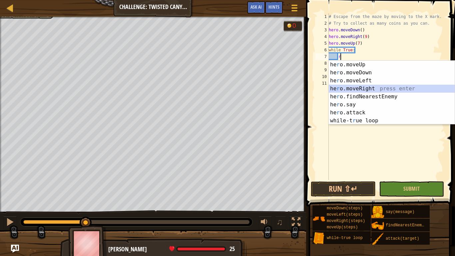
click at [365, 89] on div "he r o.moveUp press enter he r o.moveDown press enter he r o.moveLeft press ent…" at bounding box center [392, 101] width 126 height 80
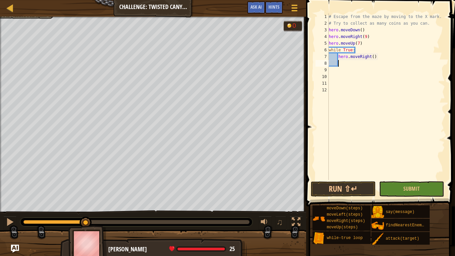
scroll to position [3, 1]
type textarea "d"
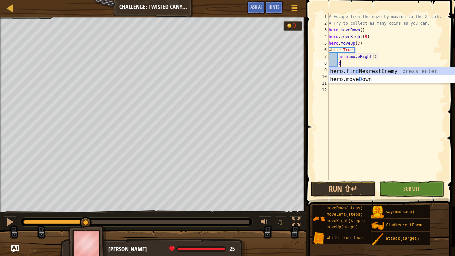
click at [371, 83] on div "# Escape from the maze by moving to the X mark. # Try to collect as many coins …" at bounding box center [387, 103] width 118 height 180
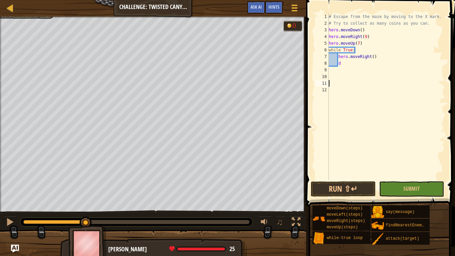
scroll to position [3, 0]
click at [345, 65] on div "# Escape from the maze by moving to the X mark. # Try to collect as many coins …" at bounding box center [387, 103] width 118 height 180
type textarea "d"
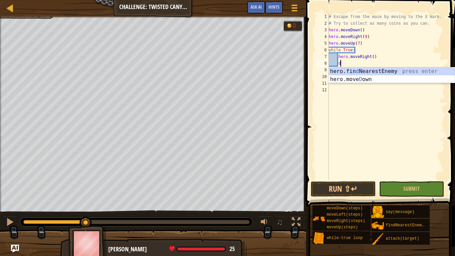
scroll to position [3, 1]
click at [359, 80] on div "hero.fin d NearestEnemy press enter hero.[PERSON_NAME] own press enter" at bounding box center [392, 83] width 126 height 32
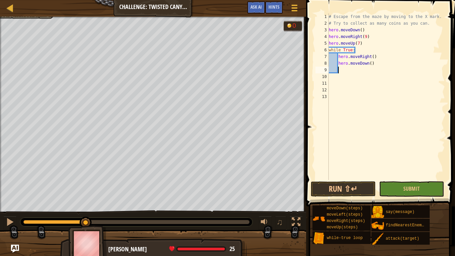
scroll to position [3, 1]
click at [340, 188] on button "Run ⇧↵" at bounding box center [343, 188] width 65 height 15
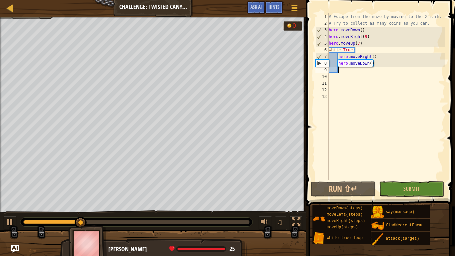
click at [380, 56] on div "# Escape from the maze by moving to the X mark. # Try to collect as many coins …" at bounding box center [387, 103] width 118 height 180
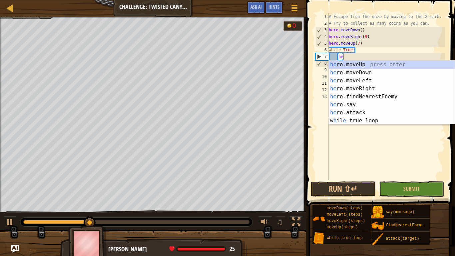
type textarea "h"
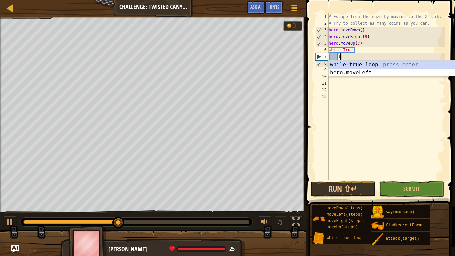
type textarea "l"
click at [383, 74] on div "whi l e-true loop press enter hero.move L eft press enter" at bounding box center [392, 77] width 126 height 32
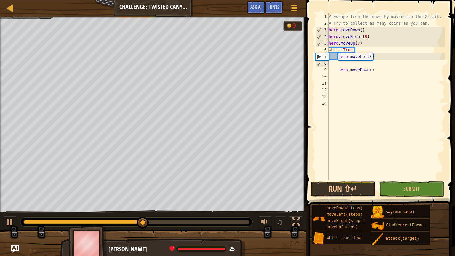
scroll to position [3, 0]
click at [376, 73] on div "# Escape from the maze by moving to the X mark. # Try to collect as many coins …" at bounding box center [387, 103] width 118 height 180
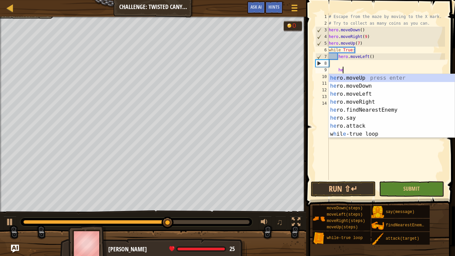
type textarea "h"
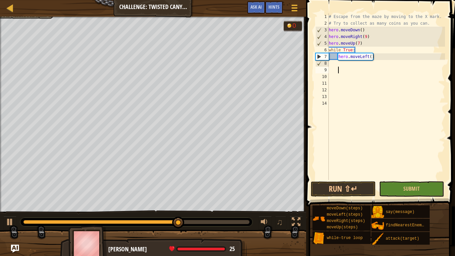
click at [375, 57] on div "# Escape from the maze by moving to the X mark. # Try to collect as many coins …" at bounding box center [387, 103] width 118 height 180
type textarea "hero.moveLeft()"
click at [375, 57] on div "# Escape from the maze by moving to the X mark. # Try to collect as many coins …" at bounding box center [387, 103] width 118 height 180
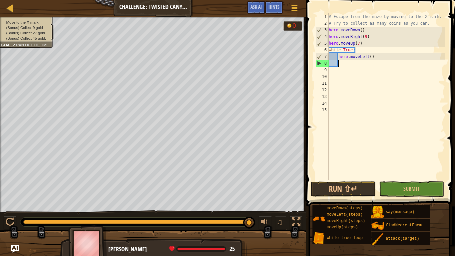
type textarea "d"
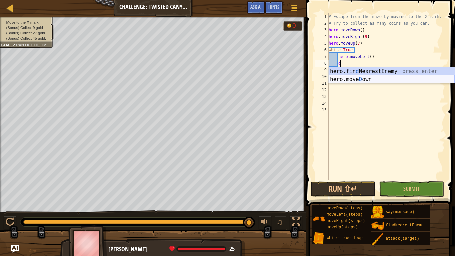
click at [389, 79] on div "hero.fin d NearestEnemy press enter hero.[PERSON_NAME] own press enter" at bounding box center [392, 83] width 126 height 32
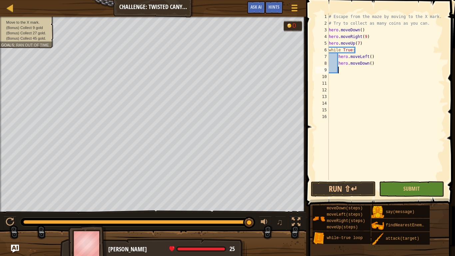
scroll to position [3, 1]
click at [335, 192] on button "Run ⇧↵" at bounding box center [343, 188] width 65 height 15
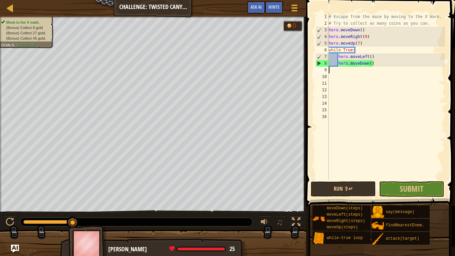
scroll to position [3, 0]
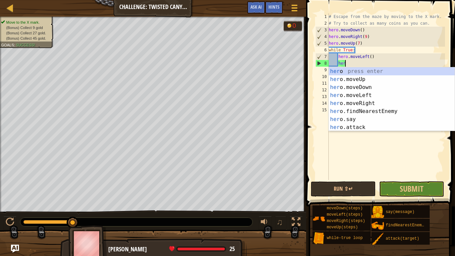
type textarea "h"
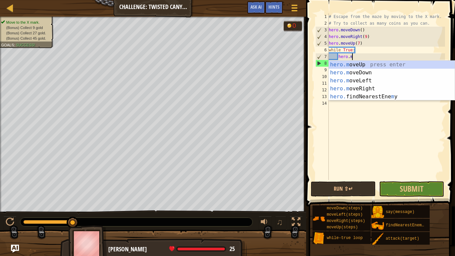
type textarea "h"
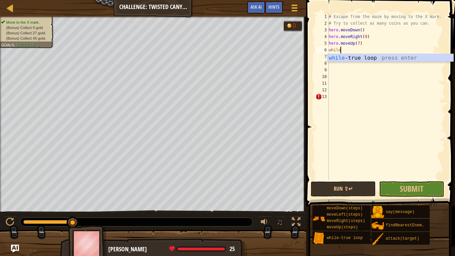
type textarea "w"
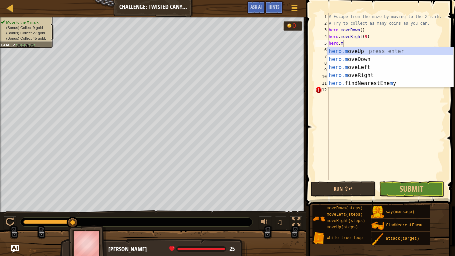
type textarea "h"
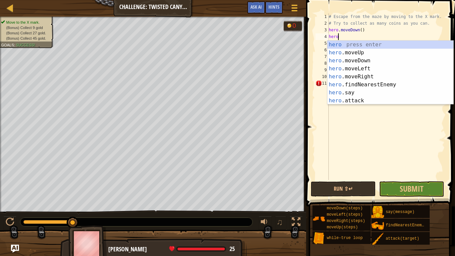
type textarea "h"
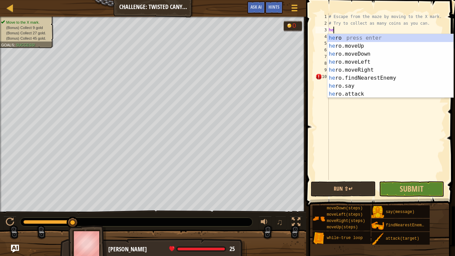
type textarea "h"
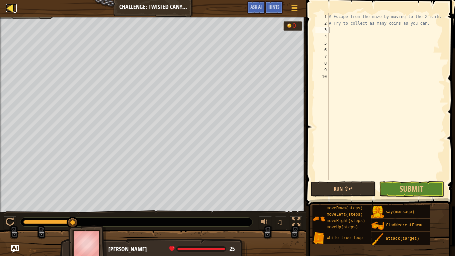
click at [10, 9] on div at bounding box center [10, 8] width 8 height 8
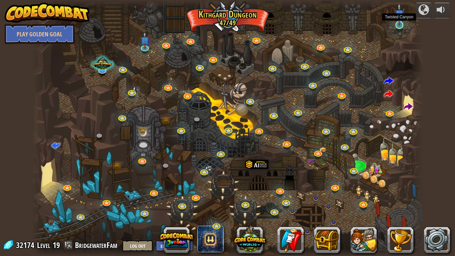
click at [399, 22] on img at bounding box center [400, 14] width 10 height 23
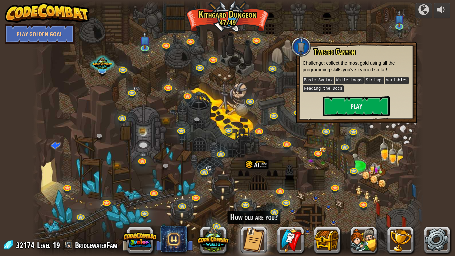
click at [270, 78] on div at bounding box center [228, 128] width 392 height 256
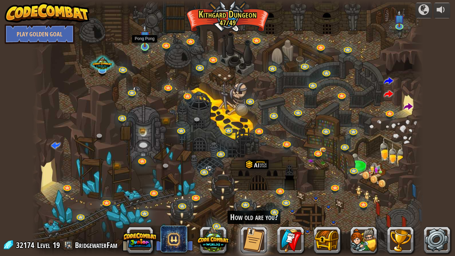
click at [147, 40] on img at bounding box center [145, 36] width 10 height 23
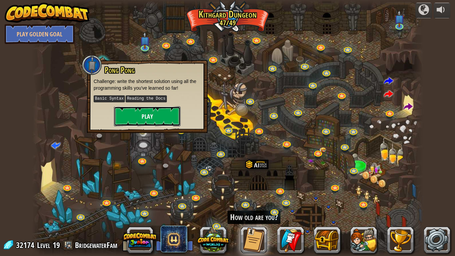
click at [152, 113] on button "Play" at bounding box center [147, 116] width 67 height 20
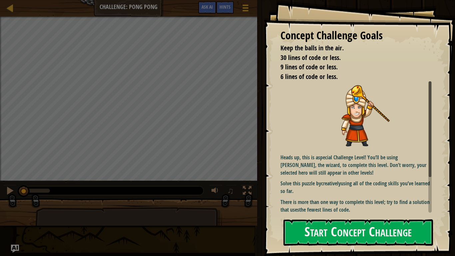
click at [325, 144] on img at bounding box center [356, 115] width 151 height 69
click at [334, 211] on button "Start Concept Challenge" at bounding box center [359, 232] width 150 height 26
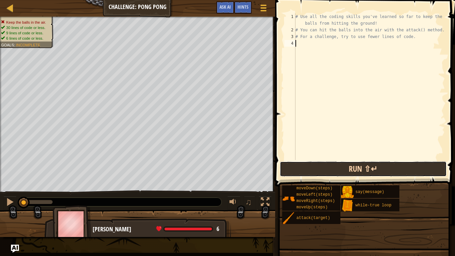
click at [325, 172] on button "Run ⇧↵" at bounding box center [363, 168] width 167 height 15
click at [325, 172] on button "Running" at bounding box center [363, 168] width 167 height 15
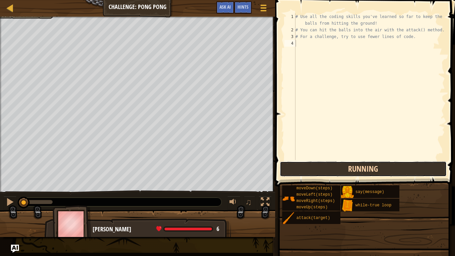
click at [323, 169] on button "Running" at bounding box center [363, 168] width 167 height 15
click at [320, 167] on button "Running" at bounding box center [363, 168] width 167 height 15
click at [321, 168] on button "Running" at bounding box center [363, 168] width 167 height 15
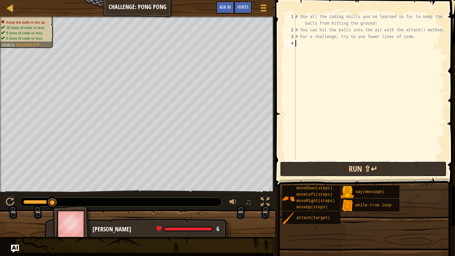
click at [331, 167] on button "Run ⇧↵" at bounding box center [363, 168] width 167 height 15
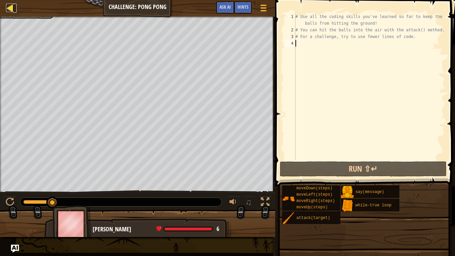
click at [12, 9] on div at bounding box center [10, 8] width 8 height 8
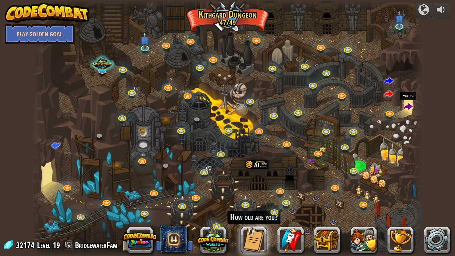
click at [407, 105] on span at bounding box center [408, 106] width 9 height 9
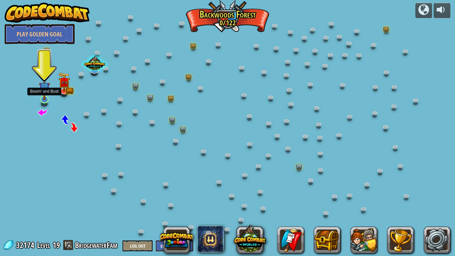
click at [43, 94] on img at bounding box center [44, 87] width 11 height 25
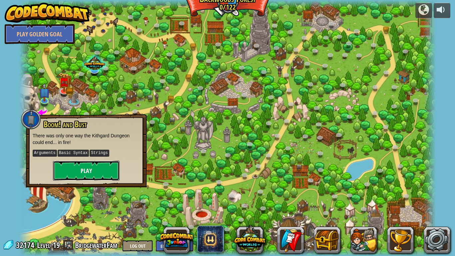
click at [94, 174] on button "Play" at bounding box center [86, 171] width 67 height 20
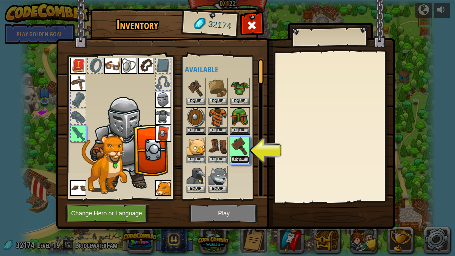
click at [242, 159] on button "Equip" at bounding box center [240, 159] width 19 height 7
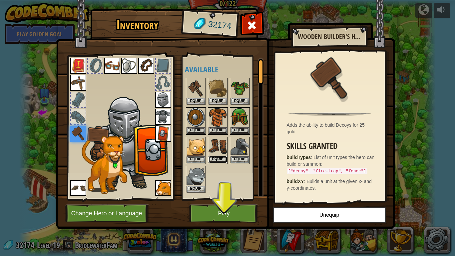
click at [215, 157] on button "Equip" at bounding box center [218, 159] width 19 height 7
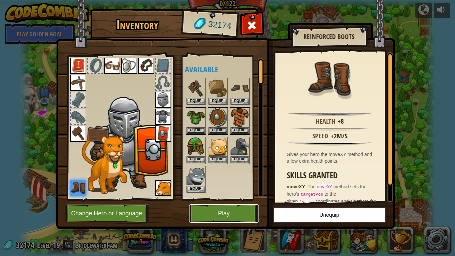
click at [205, 210] on button "Play" at bounding box center [224, 213] width 70 height 18
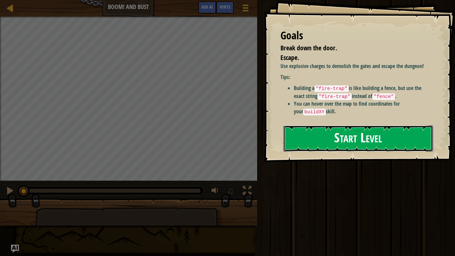
click at [334, 146] on button "Start Level" at bounding box center [359, 138] width 150 height 26
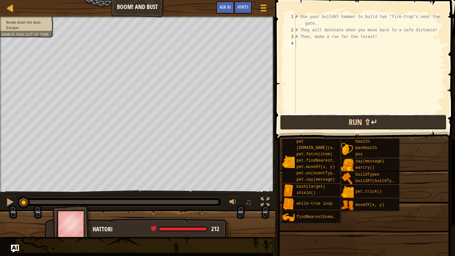
click at [338, 118] on button "Run ⇧↵" at bounding box center [363, 122] width 167 height 15
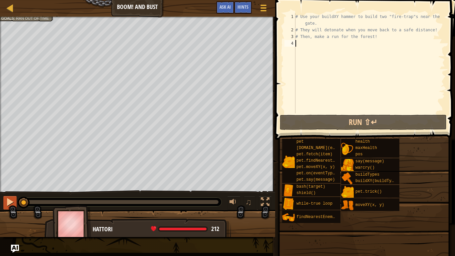
drag, startPoint x: 59, startPoint y: 200, endPoint x: 8, endPoint y: 200, distance: 51.3
click at [8, 200] on div "♫" at bounding box center [137, 200] width 275 height 20
click at [7, 201] on div at bounding box center [10, 202] width 9 height 9
click at [320, 24] on div "# Use your buildXY hammer to build two "fire-trap"s near the gate. # They will …" at bounding box center [369, 73] width 151 height 120
type textarea "# Use your buildXY hammer to build two "fire-trap"s near the gate."
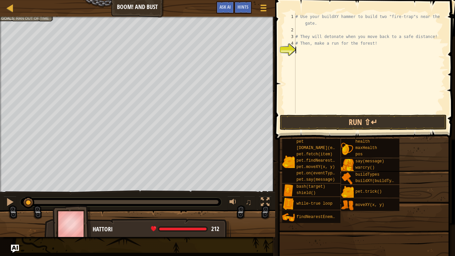
scroll to position [3, 0]
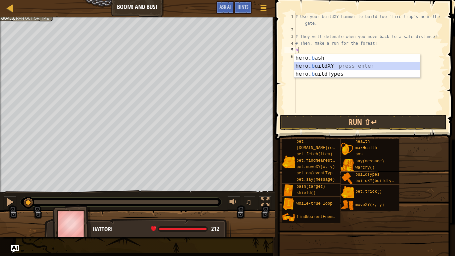
click at [329, 62] on div "hero. b ash press enter hero. b uildXY press enter hero. b uildTypes press enter" at bounding box center [357, 74] width 126 height 40
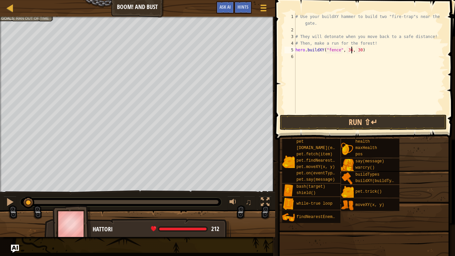
click at [353, 50] on div "# Use your buildXY hammer to build two "fire-trap"s near the gate. # They will …" at bounding box center [369, 73] width 151 height 120
click at [362, 50] on div "# Use your buildXY hammer to build two "fire-trap"s near the gate. # They will …" at bounding box center [369, 73] width 151 height 120
click at [386, 119] on button "Run ⇧↵" at bounding box center [363, 122] width 167 height 15
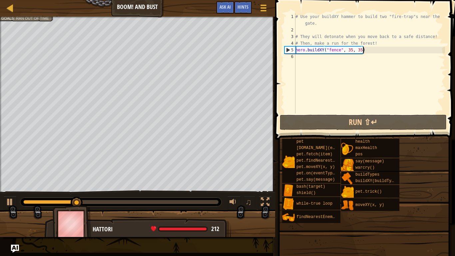
click at [366, 49] on div "# Use your buildXY hammer to build two "fire-trap"s near the gate. # They will …" at bounding box center [369, 73] width 151 height 120
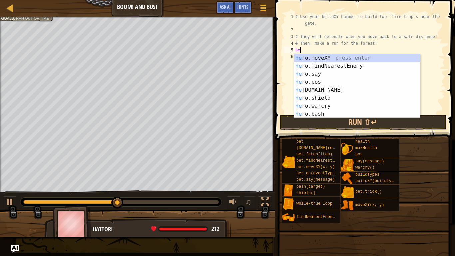
scroll to position [3, 0]
type textarea "h"
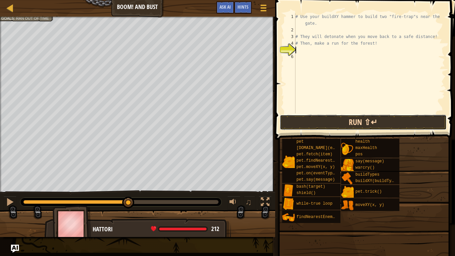
click at [377, 121] on button "Run ⇧↵" at bounding box center [363, 122] width 167 height 15
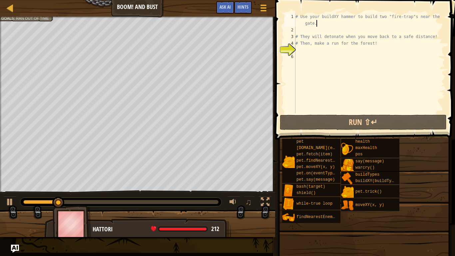
click at [321, 23] on div "# Use your buildXY hammer to build two "fire-trap"s near the gate. # They will …" at bounding box center [369, 73] width 151 height 120
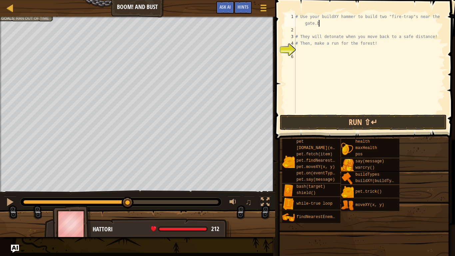
type textarea "# Use your buildXY hammer to build two "fire-trap"s near the gate."
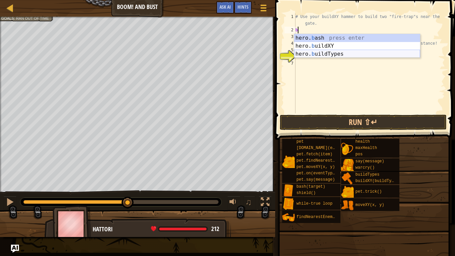
click at [334, 53] on div "hero. b ash press enter hero. b uildXY press enter hero. b uildTypes press enter" at bounding box center [357, 54] width 126 height 40
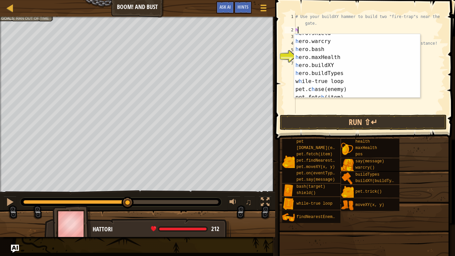
drag, startPoint x: 420, startPoint y: 56, endPoint x: 419, endPoint y: 80, distance: 24.3
click at [419, 80] on div at bounding box center [417, 65] width 7 height 63
click at [303, 67] on div "h ero.shield press enter h ero.warcry press enter h ero.bash press enter h ero.…" at bounding box center [357, 70] width 126 height 80
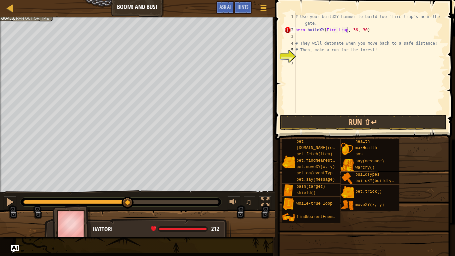
scroll to position [3, 7]
click at [350, 120] on button "Run ⇧↵" at bounding box center [363, 122] width 167 height 15
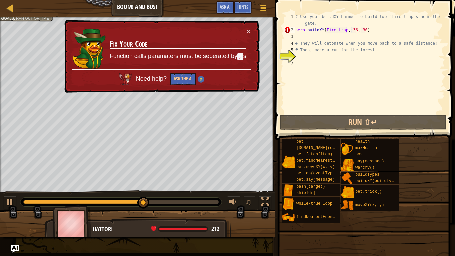
click at [326, 30] on div "# Use your buildXY hammer to build two "fire-trap"s near the gate. hero . build…" at bounding box center [369, 73] width 151 height 120
click at [337, 31] on div "# Use your buildXY hammer to build two "fire-trap"s near the gate. hero . build…" at bounding box center [369, 73] width 151 height 120
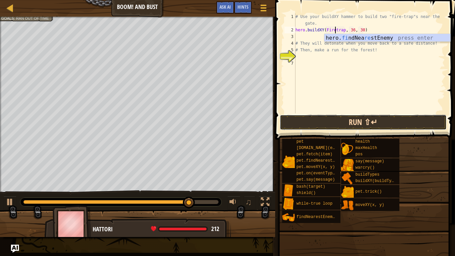
click at [356, 122] on button "Run ⇧↵" at bounding box center [363, 122] width 167 height 15
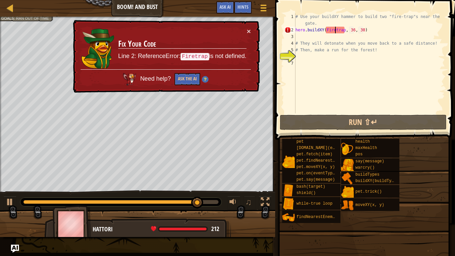
click at [344, 30] on div "# Use your buildXY hammer to build two "fire-trap"s near the gate. hero . build…" at bounding box center [369, 73] width 151 height 120
click at [366, 29] on div "# Use your buildXY hammer to build two "fire-trap"s near the gate. hero . build…" at bounding box center [369, 73] width 151 height 120
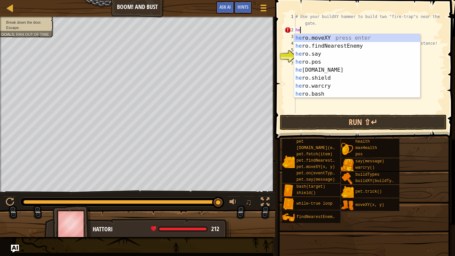
scroll to position [3, 0]
type textarea "h"
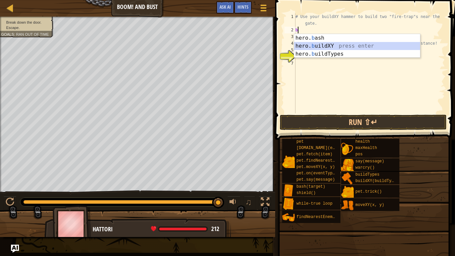
click at [324, 44] on div "hero. b ash press enter hero. b uildXY press enter hero. b uildTypes press enter" at bounding box center [357, 54] width 126 height 40
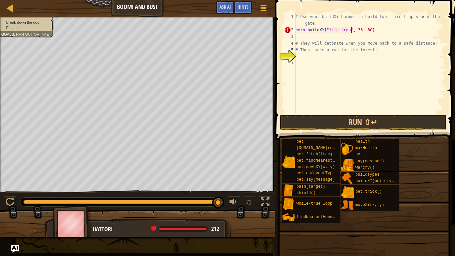
scroll to position [3, 8]
click at [361, 31] on div "# Use your buildXY hammer to build two "fire-trap"s near the gate. hero . build…" at bounding box center [369, 73] width 151 height 120
click at [370, 30] on div "# Use your buildXY hammer to build two "fire-trap"s near the gate. hero . build…" at bounding box center [369, 73] width 151 height 120
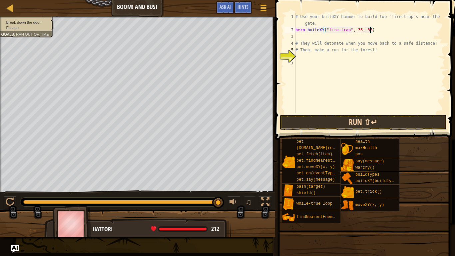
type textarea "hero.buildXY("fire-trap", 35, 35)"
click at [384, 122] on button "Run ⇧↵" at bounding box center [363, 122] width 167 height 15
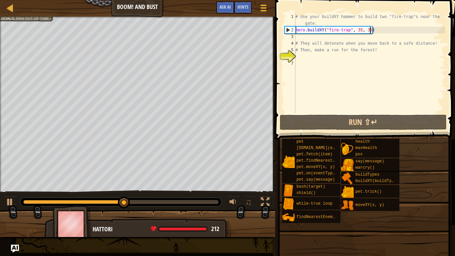
click at [374, 30] on div "# Use your buildXY hammer to build two "fire-trap"s near the gate. hero . build…" at bounding box center [369, 73] width 151 height 120
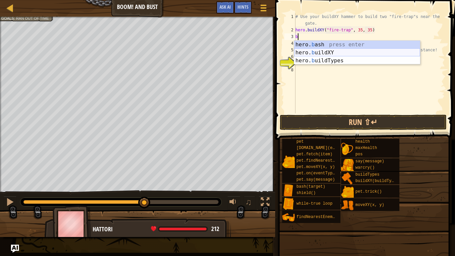
click at [339, 52] on div "hero. b ash press enter hero. b uildXY press enter hero. b uildTypes press enter" at bounding box center [357, 61] width 126 height 40
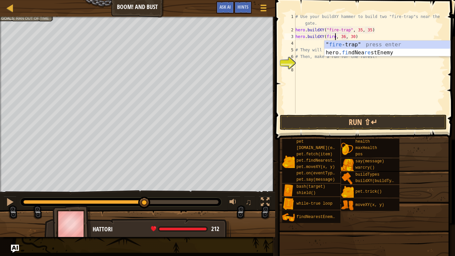
scroll to position [3, 6]
click at [352, 43] on div "" fire -trap" press enter hero. fi ndNea re stEnemy press enter" at bounding box center [388, 57] width 126 height 32
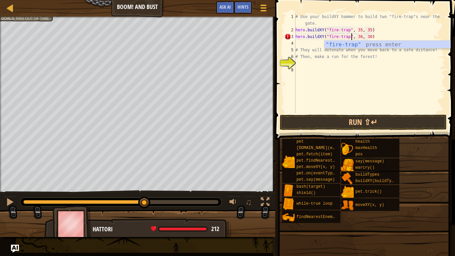
scroll to position [3, 8]
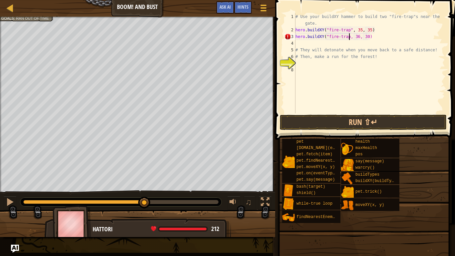
type textarea "hero.buildXY("fire-trap", 36, 30)"
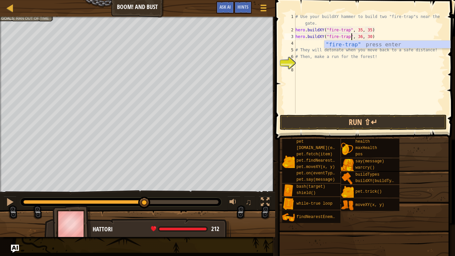
click at [369, 68] on div "# Use your buildXY hammer to build two "fire-trap"s near the gate. hero . build…" at bounding box center [369, 73] width 151 height 120
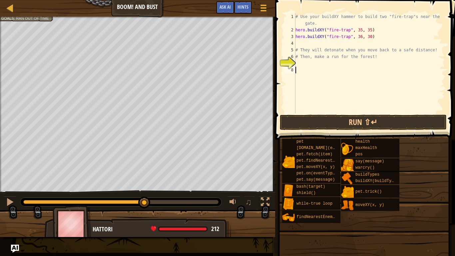
scroll to position [3, 0]
click at [361, 37] on div "# Use your buildXY hammer to build two "fire-trap"s near the gate. hero . build…" at bounding box center [369, 73] width 151 height 120
click at [370, 37] on div "# Use your buildXY hammer to build two "fire-trap"s near the gate. hero . build…" at bounding box center [369, 73] width 151 height 120
click at [371, 37] on div "# Use your buildXY hammer to build two "fire-trap"s near the gate. hero . build…" at bounding box center [369, 73] width 151 height 120
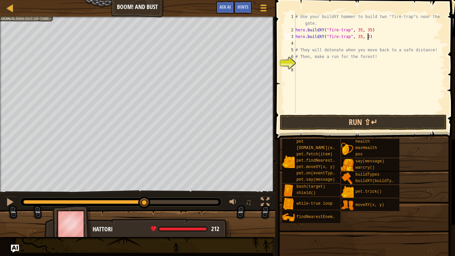
scroll to position [3, 11]
type textarea "hero.buildXY("fire-trap", 35, 29)"
click at [373, 120] on button "Run ⇧↵" at bounding box center [363, 122] width 167 height 15
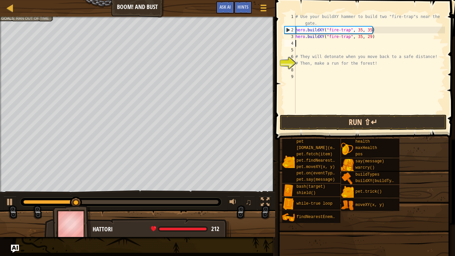
scroll to position [3, 0]
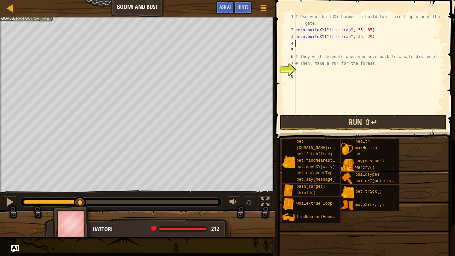
type textarea "l"
click at [424, 83] on div "# Use your buildXY hammer to build two "fire-trap"s near the gate. hero . build…" at bounding box center [369, 73] width 151 height 120
click at [299, 42] on div "# Use your buildXY hammer to build two "fire-trap"s near the gate. hero . build…" at bounding box center [369, 73] width 151 height 120
type textarea "l"
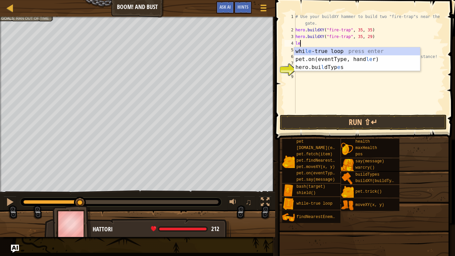
scroll to position [3, 0]
type textarea "l"
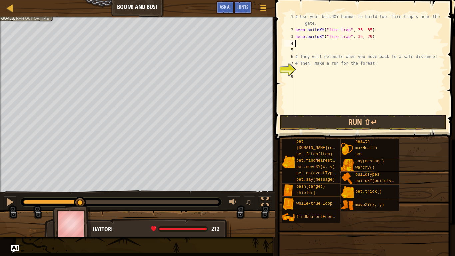
click at [300, 74] on div "# Use your buildXY hammer to build two "fire-trap"s near the gate. hero . build…" at bounding box center [369, 73] width 151 height 120
click at [298, 69] on div "# Use your buildXY hammer to build two "fire-trap"s near the gate. hero . build…" at bounding box center [369, 73] width 151 height 120
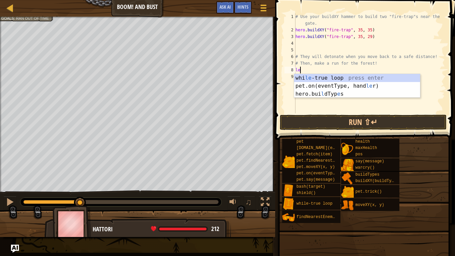
scroll to position [3, 0]
type textarea "l"
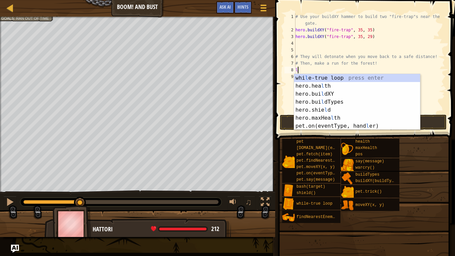
scroll to position [3, 0]
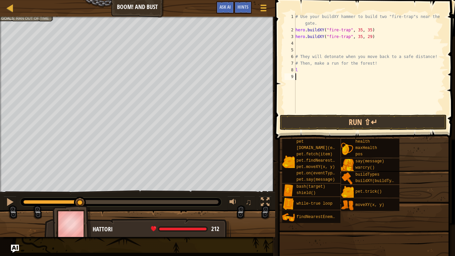
drag, startPoint x: 421, startPoint y: 89, endPoint x: 422, endPoint y: 93, distance: 4.0
click at [422, 93] on div "# Use your buildXY hammer to build two "fire-trap"s near the gate. hero . build…" at bounding box center [369, 73] width 151 height 120
click at [301, 70] on div "# Use your buildXY hammer to build two "fire-trap"s near the gate. hero . build…" at bounding box center [369, 73] width 151 height 120
type textarea "l"
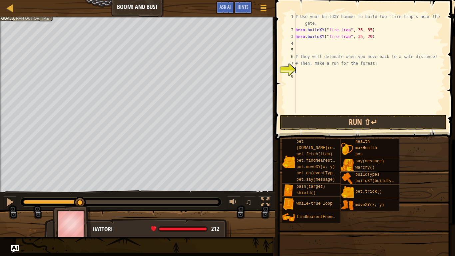
type textarea "r"
click at [297, 49] on div "# Use your buildXY hammer to build two "fire-trap"s near the gate. hero . build…" at bounding box center [369, 73] width 151 height 120
type textarea "hero.buildXY("fire-trap", 35, 29)"
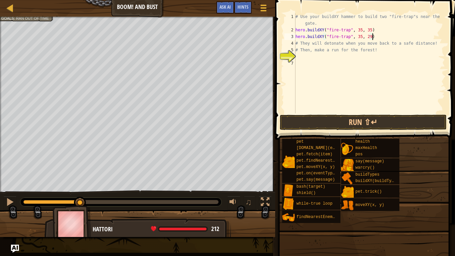
click at [296, 54] on div "# Use your buildXY hammer to build two "fire-trap"s near the gate. hero . build…" at bounding box center [369, 73] width 151 height 120
click at [6, 11] on div at bounding box center [10, 8] width 8 height 8
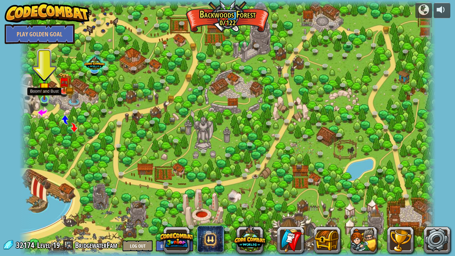
click at [41, 94] on img at bounding box center [44, 87] width 11 height 25
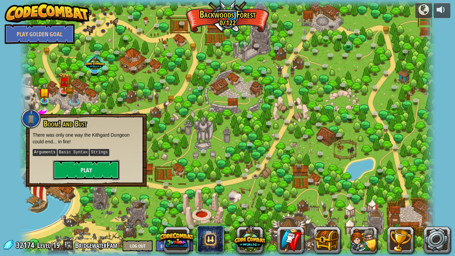
click at [86, 176] on button "Play" at bounding box center [86, 170] width 67 height 20
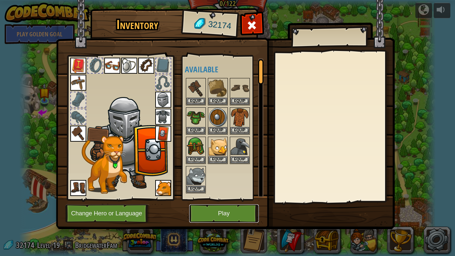
click at [208, 211] on button "Play" at bounding box center [224, 213] width 70 height 18
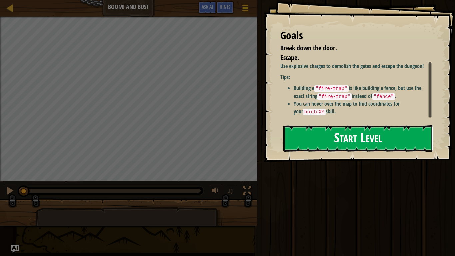
click at [352, 128] on button "Start Level" at bounding box center [359, 138] width 150 height 26
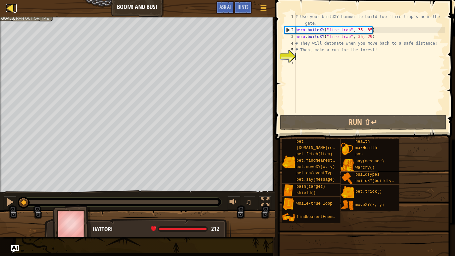
click at [11, 10] on div at bounding box center [10, 8] width 8 height 8
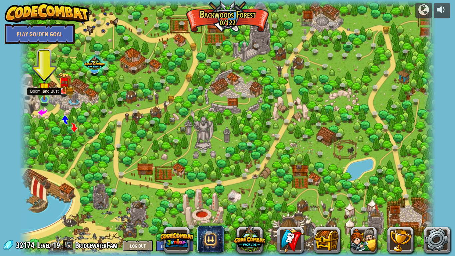
click at [45, 94] on img at bounding box center [44, 87] width 11 height 25
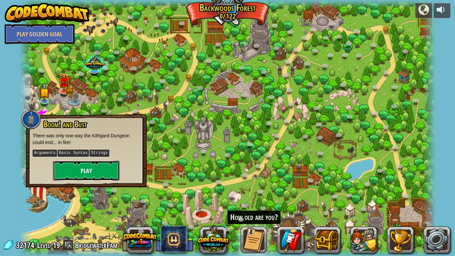
click at [84, 170] on button "Play" at bounding box center [86, 171] width 67 height 20
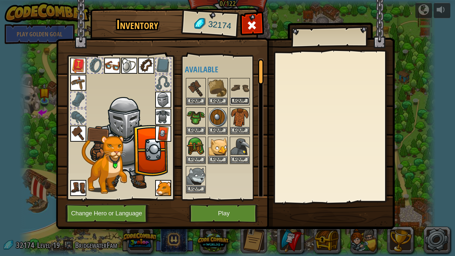
click at [237, 101] on button "Equip" at bounding box center [240, 100] width 19 height 7
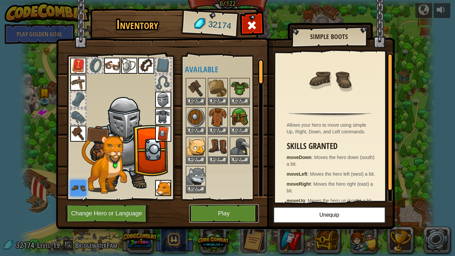
click at [228, 208] on button "Play" at bounding box center [224, 213] width 70 height 18
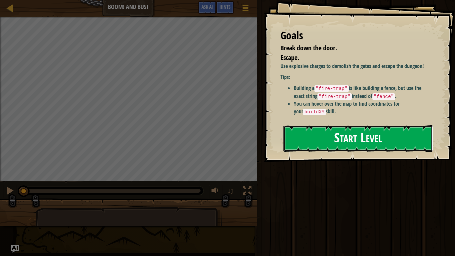
click at [317, 125] on button "Start Level" at bounding box center [359, 138] width 150 height 26
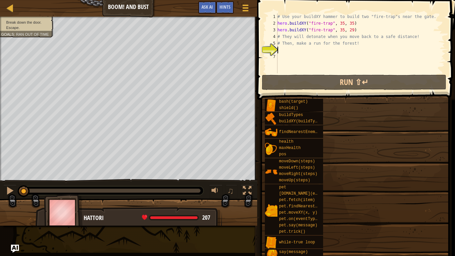
click at [314, 138] on div "bash(target) shield() buildTypes buildXY(buildType, x, y) findNearestEnemy() he…" at bounding box center [358, 180] width 186 height 164
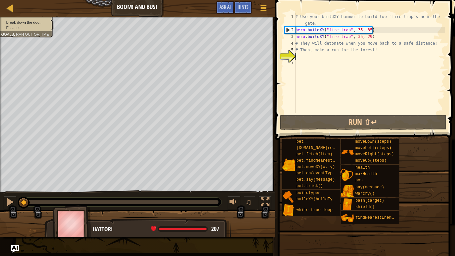
type textarea "l"
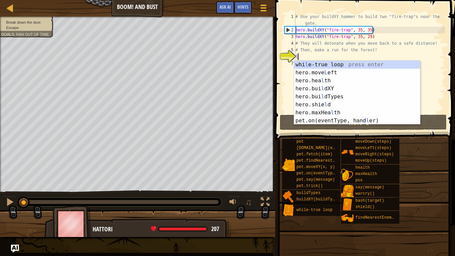
scroll to position [3, 0]
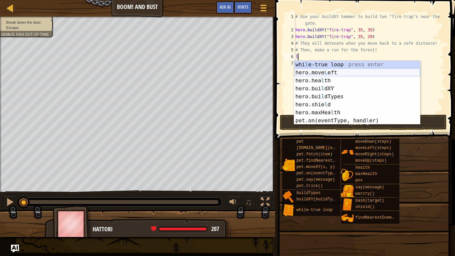
click at [327, 73] on div "whi l e-true loop press enter hero.move L eft press enter hero.hea l th press e…" at bounding box center [357, 101] width 126 height 80
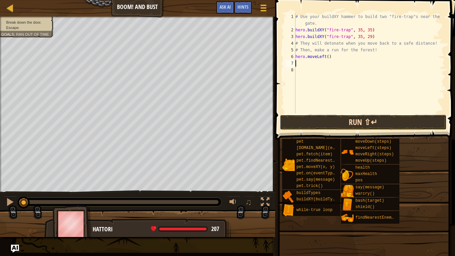
click at [342, 121] on button "Run ⇧↵" at bounding box center [363, 122] width 167 height 15
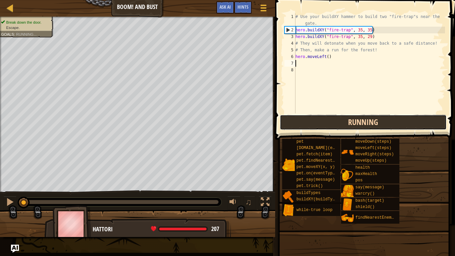
click at [342, 123] on button "Running" at bounding box center [363, 122] width 167 height 15
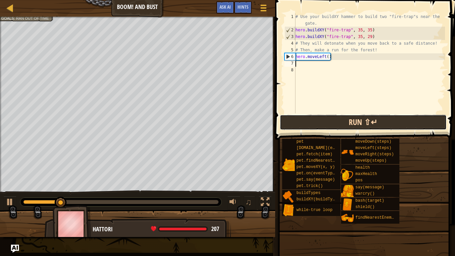
click at [342, 123] on button "Run ⇧↵" at bounding box center [363, 122] width 167 height 15
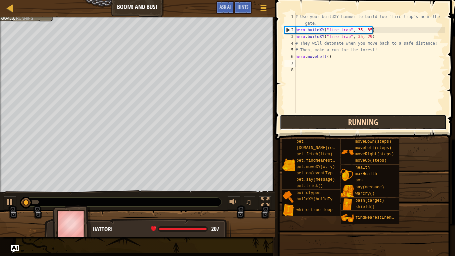
click at [342, 123] on button "Running" at bounding box center [363, 122] width 167 height 15
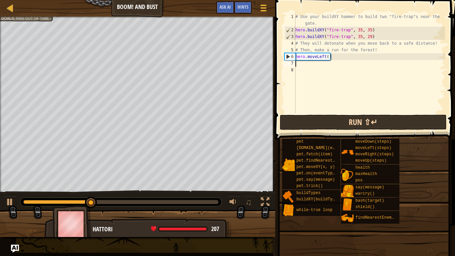
type textarea "r"
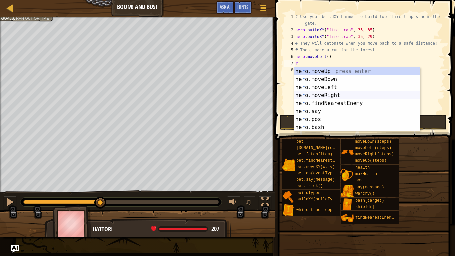
click at [332, 95] on div "he r o.moveUp press enter he r o.moveDown press enter he r o.moveLeft press ent…" at bounding box center [357, 107] width 126 height 80
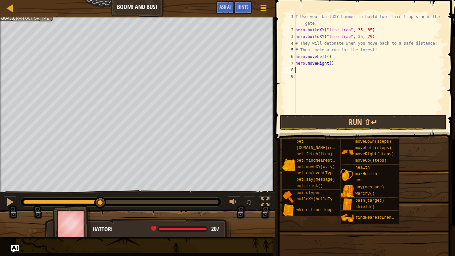
click at [331, 64] on div "# Use your buildXY hammer to build two "fire-trap"s near the gate. hero . build…" at bounding box center [369, 73] width 151 height 120
type textarea "hero.moveRight(10)"
click at [354, 123] on button "Run ⇧↵" at bounding box center [363, 122] width 167 height 15
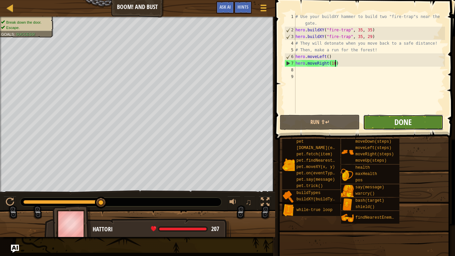
click at [411, 123] on span "Done" at bounding box center [403, 122] width 17 height 11
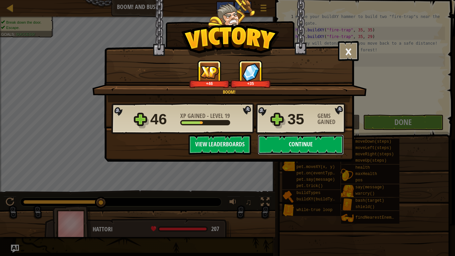
click at [297, 143] on button "Continue" at bounding box center [301, 145] width 86 height 20
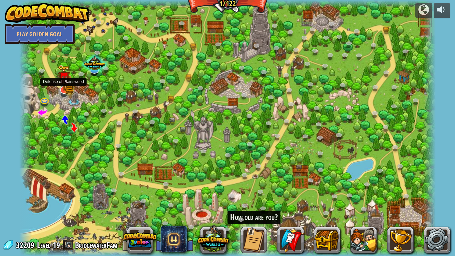
click at [63, 82] on img at bounding box center [64, 78] width 7 height 7
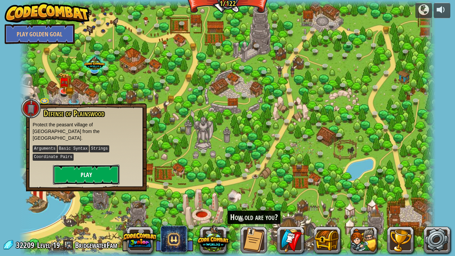
click at [88, 165] on button "Play" at bounding box center [86, 175] width 67 height 20
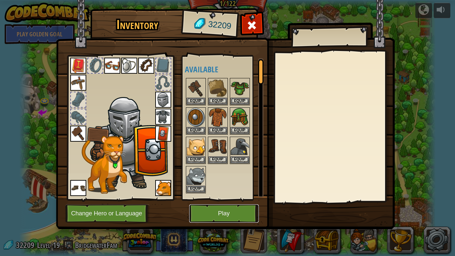
click at [225, 211] on button "Play" at bounding box center [224, 213] width 70 height 18
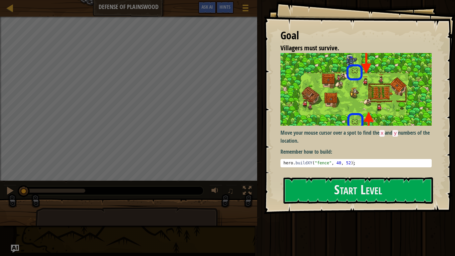
click at [337, 110] on img at bounding box center [356, 89] width 151 height 73
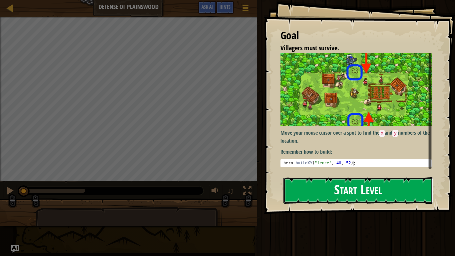
click at [337, 191] on button "Start Level" at bounding box center [359, 190] width 150 height 26
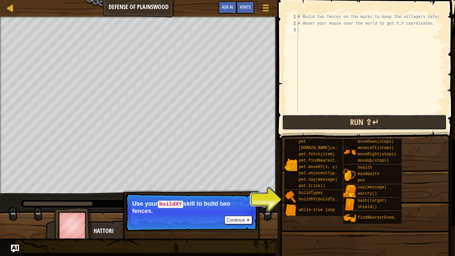
click at [327, 119] on button "Run ⇧↵" at bounding box center [364, 122] width 165 height 15
click at [327, 121] on button "Run ⇧↵" at bounding box center [364, 122] width 165 height 15
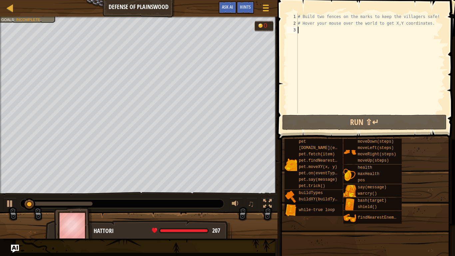
click at [244, 211] on div "Villagers must survive. (4/6) Goals : Incomplete 0 ♫ Hattori 207 x: 40 y: 36 No…" at bounding box center [227, 128] width 455 height 222
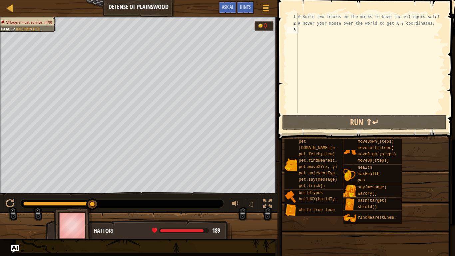
click at [305, 30] on div "# Build two fences on the marks to keep the villagers safe! # Hover your mouse …" at bounding box center [371, 69] width 149 height 113
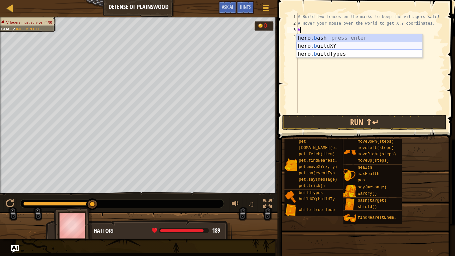
click at [327, 46] on div "hero. b ash press enter hero. b uildXY press enter hero. b uildTypes press enter" at bounding box center [360, 54] width 126 height 40
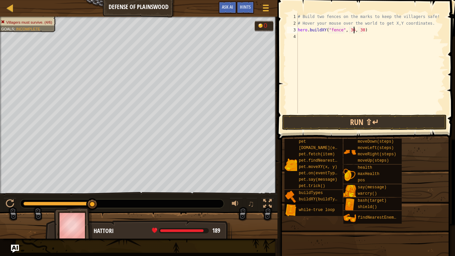
click at [354, 32] on div "# Build two fences on the marks to keep the villagers safe! # Hover your mouse …" at bounding box center [371, 69] width 149 height 113
click at [364, 31] on div "# Build two fences on the marks to keep the villagers safe! # Hover your mouse …" at bounding box center [371, 69] width 149 height 113
type textarea "hero.buildXY("fence", 40, 20)"
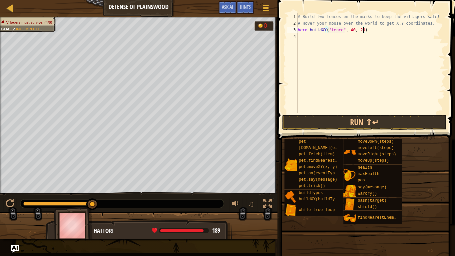
click at [305, 38] on div "# Build two fences on the marks to keep the villagers safe! # Hover your mouse …" at bounding box center [371, 69] width 149 height 113
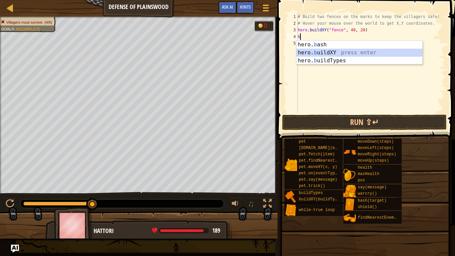
click at [320, 52] on div "hero. b ash press enter hero. b uildXY press enter hero. b uildTypes press enter" at bounding box center [360, 61] width 126 height 40
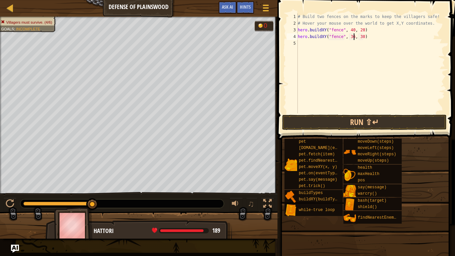
click at [355, 36] on div "# Build two fences on the marks to keep the villagers safe! # Hover your mouse …" at bounding box center [371, 69] width 149 height 113
click at [364, 36] on div "# Build two fences on the marks to keep the villagers safe! # Hover your mouse …" at bounding box center [371, 69] width 149 height 113
click at [365, 119] on button "Run ⇧↵" at bounding box center [364, 122] width 165 height 15
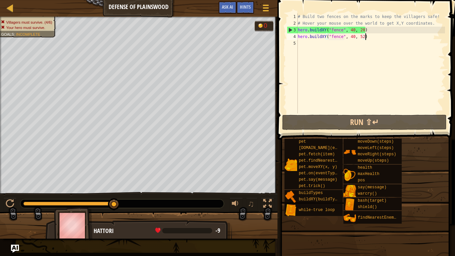
click at [366, 37] on div "# Build two fences on the marks to keep the villagers safe! # Hover your mouse …" at bounding box center [371, 69] width 149 height 113
click at [367, 30] on div "# Build two fences on the marks to keep the villagers safe! # Hover your mouse …" at bounding box center [371, 69] width 149 height 113
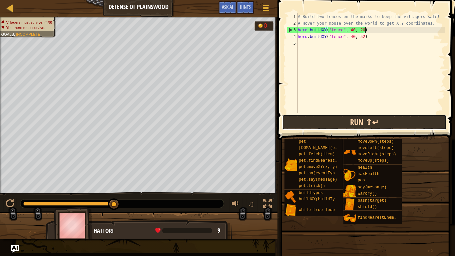
click at [355, 125] on button "Run ⇧↵" at bounding box center [364, 122] width 165 height 15
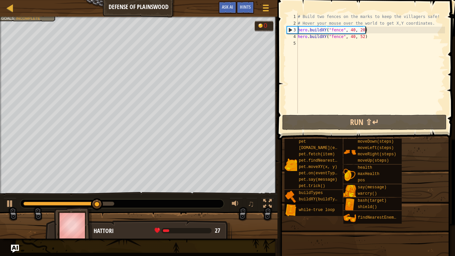
click at [368, 38] on div "# Build two fences on the marks to keep the villagers safe! # Hover your mouse …" at bounding box center [371, 69] width 149 height 113
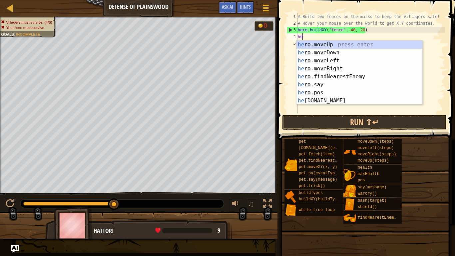
scroll to position [3, 0]
type textarea "h"
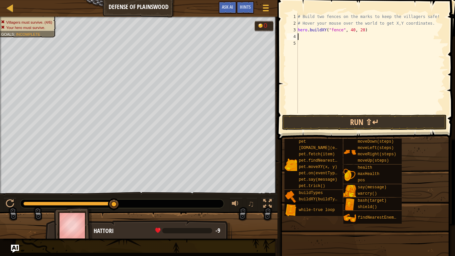
click at [433, 22] on div "# Build two fences on the marks to keep the villagers safe! # Hover your mouse …" at bounding box center [371, 69] width 149 height 113
type textarea "# Hover your mouse over the world to get X,Y coordinates."
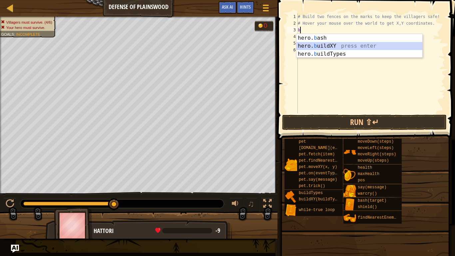
click at [333, 43] on div "hero. b ash press enter hero. b uildXY press enter hero. b uildTypes press enter" at bounding box center [360, 54] width 126 height 40
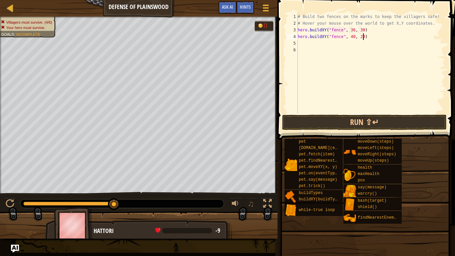
click at [364, 37] on div "# Build two fences on the marks to keep the villagers safe! # Hover your mouse …" at bounding box center [371, 69] width 149 height 113
click at [370, 120] on button "Run ⇧↵" at bounding box center [364, 122] width 165 height 15
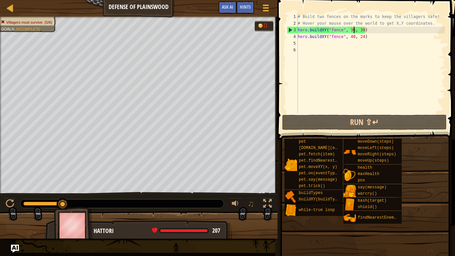
click at [355, 31] on div "# Build two fences on the marks to keep the villagers safe! # Hover your mouse …" at bounding box center [371, 69] width 149 height 113
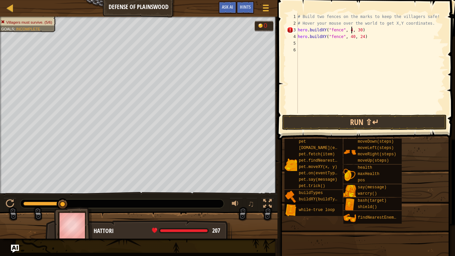
scroll to position [3, 8]
click at [363, 32] on div "# Build two fences on the marks to keep the villagers safe! # Hover your mouse …" at bounding box center [371, 69] width 149 height 113
type textarea "hero.buildXY("fence", 40, 52)"
click at [366, 121] on button "Run ⇧↵" at bounding box center [364, 122] width 165 height 15
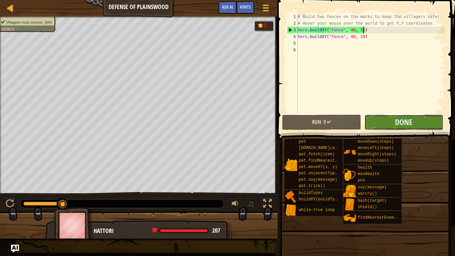
click at [382, 124] on button "Done" at bounding box center [404, 122] width 79 height 15
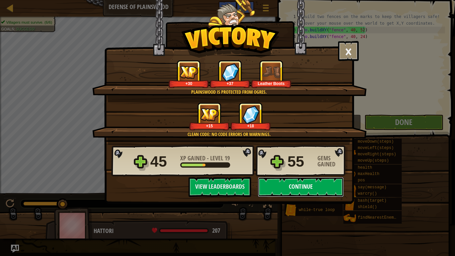
click at [310, 187] on button "Continue" at bounding box center [301, 187] width 86 height 20
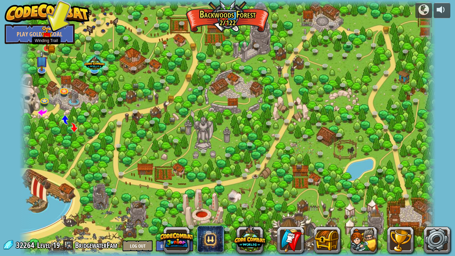
click at [46, 44] on img at bounding box center [46, 38] width 11 height 24
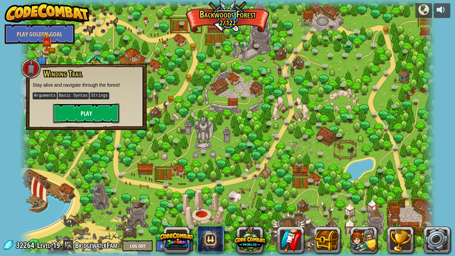
click at [82, 107] on button "Play" at bounding box center [86, 113] width 67 height 20
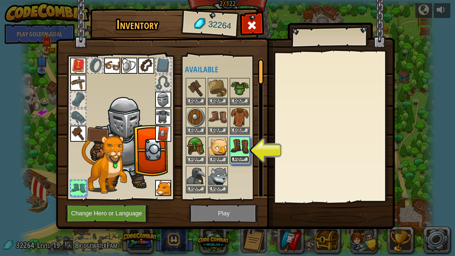
click at [237, 158] on button "Equip" at bounding box center [240, 159] width 19 height 7
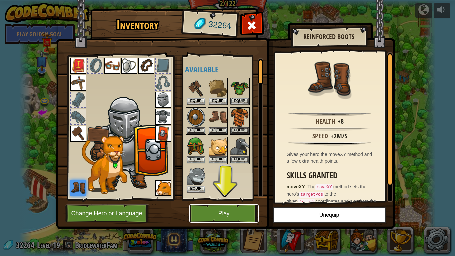
click at [221, 206] on button "Play" at bounding box center [224, 213] width 70 height 18
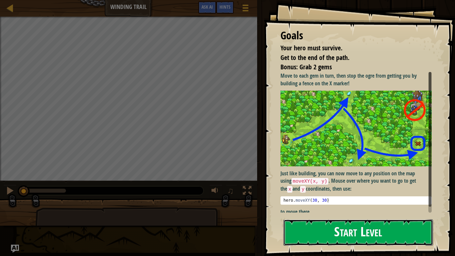
click at [343, 211] on button "Start Level" at bounding box center [359, 232] width 150 height 26
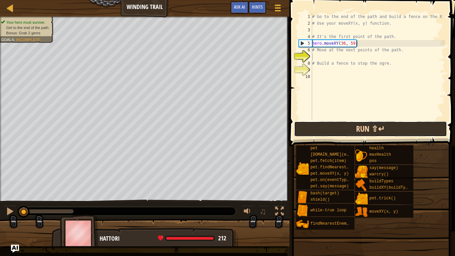
click at [342, 129] on button "Run ⇧↵" at bounding box center [370, 128] width 153 height 15
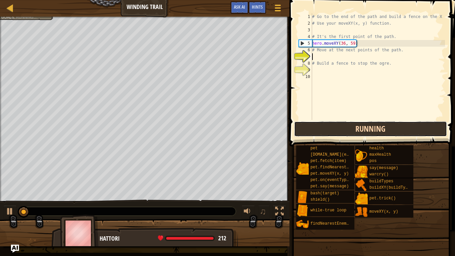
click at [341, 129] on button "Running" at bounding box center [370, 128] width 153 height 15
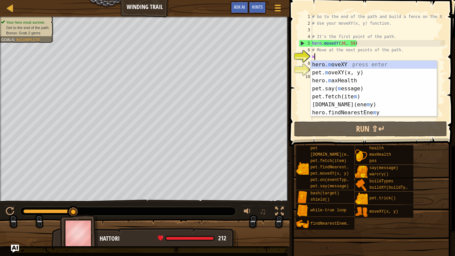
scroll to position [3, 0]
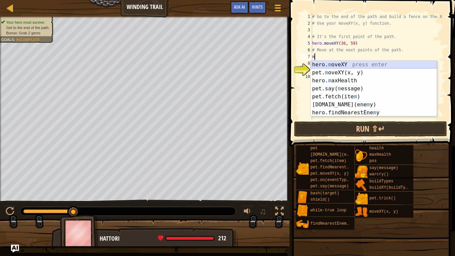
click at [347, 64] on div "hero. m oveXY press enter pet. m oveXY(x, y) press enter hero. m axHealth press…" at bounding box center [374, 97] width 126 height 72
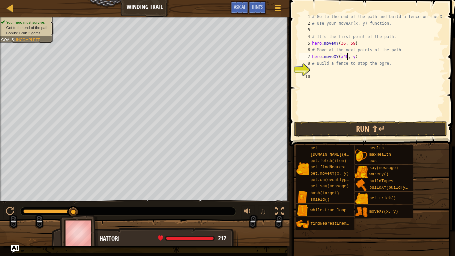
scroll to position [3, 5]
click at [355, 58] on div "# Go to the end of the path and build a fence on the X # Use your moveXY(x, y) …" at bounding box center [378, 73] width 134 height 120
click at [383, 131] on button "Run ⇧↵" at bounding box center [370, 128] width 153 height 15
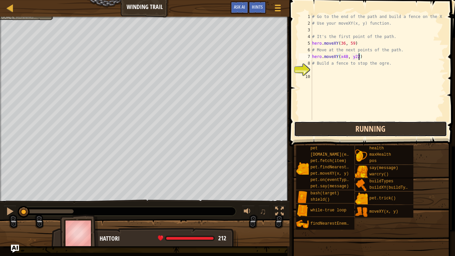
click at [341, 128] on button "Running" at bounding box center [370, 128] width 153 height 15
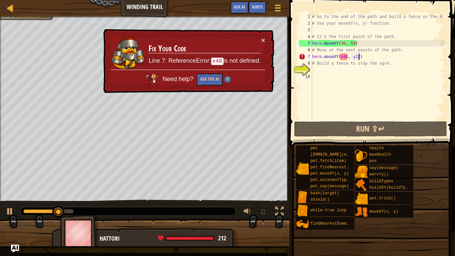
click at [341, 57] on div "# Go to the end of the path and build a fence on the X # Use your moveXY(x, y) …" at bounding box center [378, 73] width 134 height 120
click at [343, 57] on div "# Go to the end of the path and build a fence on the X # Use your moveXY(x, y) …" at bounding box center [378, 73] width 134 height 120
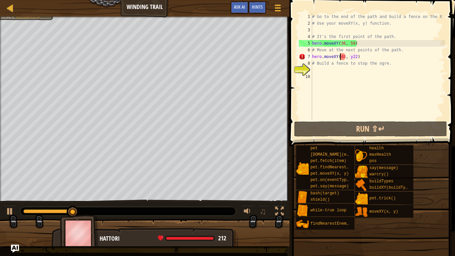
scroll to position [3, 6]
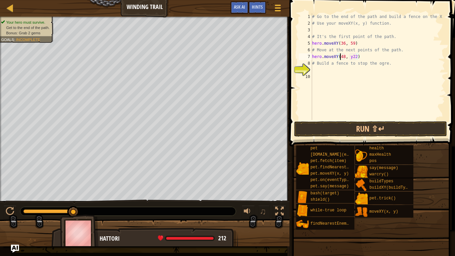
click at [352, 57] on div "# Go to the end of the path and build a fence on the X # Use your moveXY(x, y) …" at bounding box center [378, 73] width 134 height 120
click at [365, 127] on button "Run ⇧↵" at bounding box center [370, 128] width 153 height 15
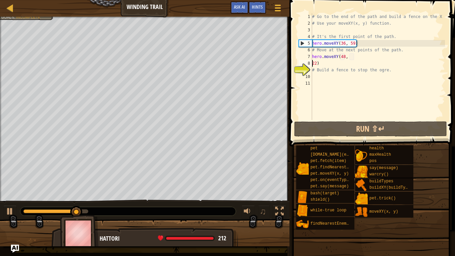
scroll to position [3, 1]
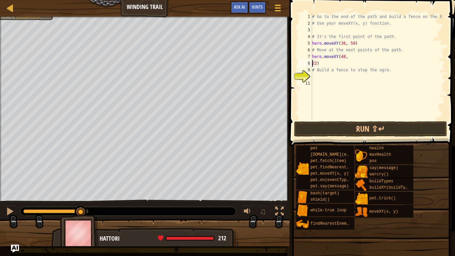
click at [320, 64] on div "# Go to the end of the path and build a fence on the X # Use your moveXY(x, y) …" at bounding box center [378, 73] width 134 height 120
type textarea "2"
click at [348, 57] on div "# Go to the end of the path and build a fence on the X # Use your moveXY(x, y) …" at bounding box center [378, 73] width 134 height 120
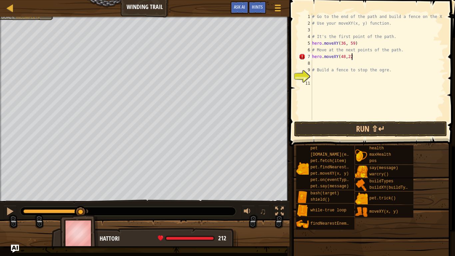
scroll to position [3, 6]
type textarea "hero.moveXY(48,22)"
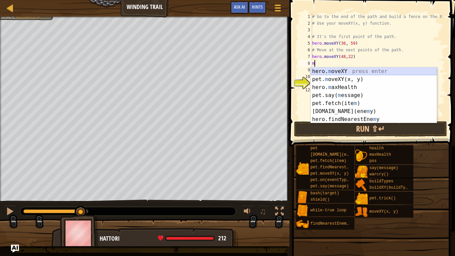
click at [360, 72] on div "hero. m oveXY press enter pet. m oveXY(x, y) press enter hero. m axHealth press…" at bounding box center [374, 103] width 126 height 72
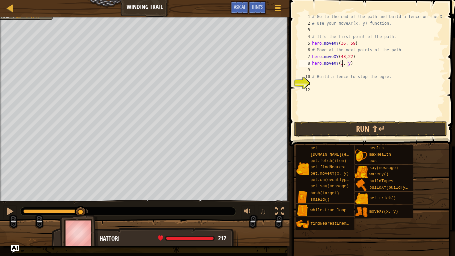
scroll to position [3, 5]
click at [352, 63] on div "# Go to the end of the path and build a fence on the X # Use your moveXY(x, y) …" at bounding box center [378, 73] width 134 height 120
type textarea "hero.moveXY(37, 13)"
click at [342, 129] on button "Run ⇧↵" at bounding box center [370, 128] width 153 height 15
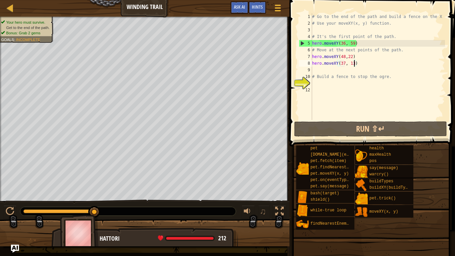
scroll to position [3, 0]
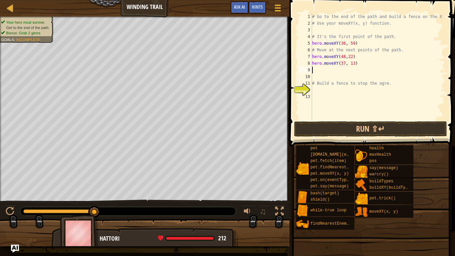
type textarea "b"
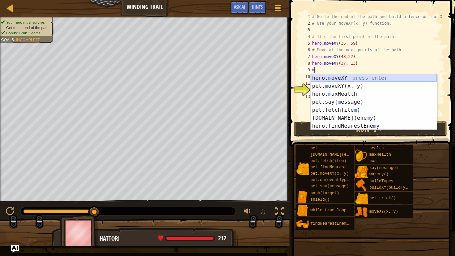
click at [361, 78] on div "hero. m oveXY press enter pet. m oveXY(x, y) press enter hero. m axHealth press…" at bounding box center [374, 110] width 126 height 72
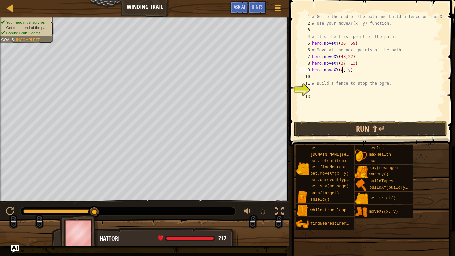
scroll to position [3, 5]
click at [352, 70] on div "# Go to the end of the path and build a fence on the X # Use your moveXY(x, y) …" at bounding box center [378, 73] width 134 height 120
type textarea "hero.moveXY(48, 22)"
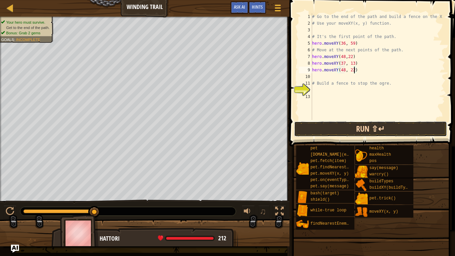
click at [359, 128] on button "Run ⇧↵" at bounding box center [370, 128] width 153 height 15
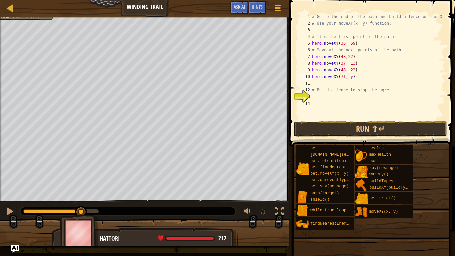
scroll to position [3, 5]
click at [352, 77] on div "# Go to the end of the path and build a fence on the X # Use your moveXY(x, y) …" at bounding box center [378, 73] width 134 height 120
type textarea "hero.moveXY(71, 19)"
click at [377, 129] on button "Run ⇧↵" at bounding box center [370, 128] width 153 height 15
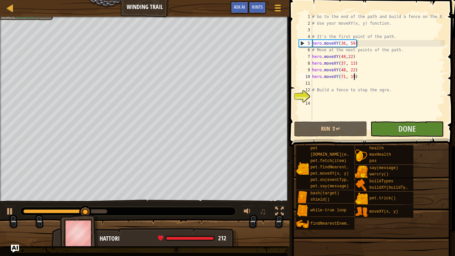
click at [314, 98] on div "# Go to the end of the path and build a fence on the X # Use your moveXY(x, y) …" at bounding box center [378, 73] width 134 height 120
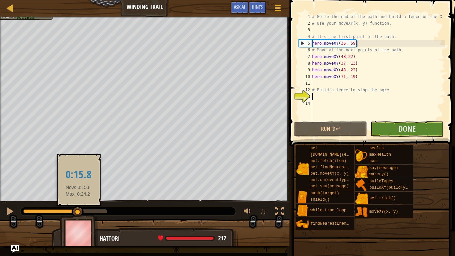
drag, startPoint x: 105, startPoint y: 211, endPoint x: 78, endPoint y: 213, distance: 26.4
click at [78, 211] on div at bounding box center [78, 212] width 12 height 12
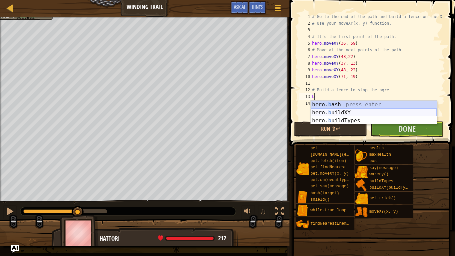
click at [328, 111] on div "hero. b ash press enter hero. b uildXY press enter hero. b uildTypes press enter" at bounding box center [374, 121] width 126 height 40
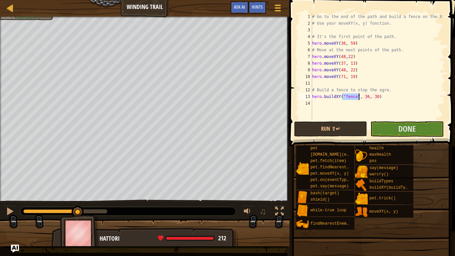
click at [369, 98] on div "# Go to the end of the path and build a fence on the X # Use your moveXY(x, y) …" at bounding box center [378, 73] width 134 height 120
click at [378, 97] on div "# Go to the end of the path and build a fence on the X # Use your moveXY(x, y) …" at bounding box center [378, 73] width 134 height 120
type textarea "hero.buildXY("fence", 72, 25)"
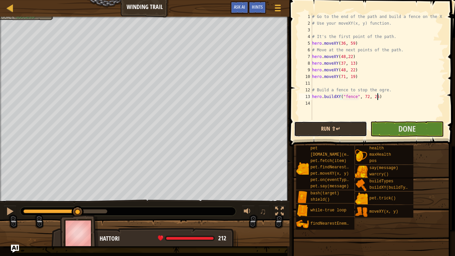
click at [346, 129] on button "Run ⇧↵" at bounding box center [330, 128] width 73 height 15
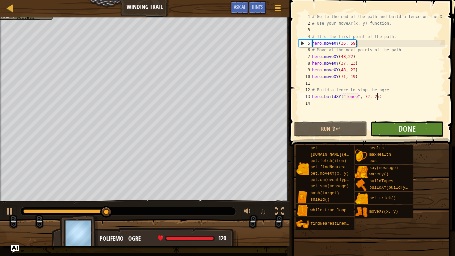
click at [394, 128] on button "Done" at bounding box center [407, 128] width 73 height 15
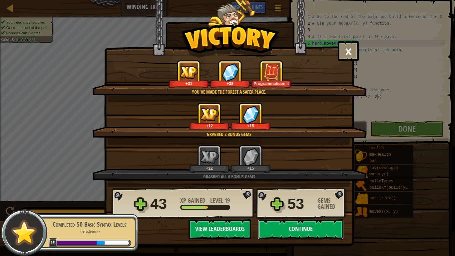
click at [288, 211] on button "Continue" at bounding box center [301, 229] width 86 height 20
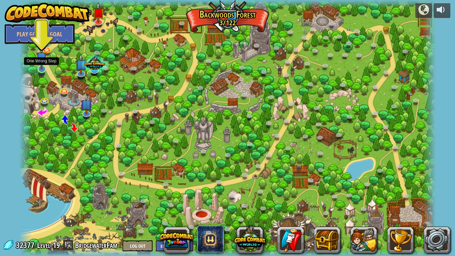
click at [41, 62] on img at bounding box center [41, 57] width 11 height 25
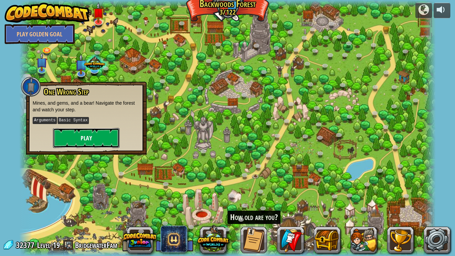
click at [78, 136] on button "Play" at bounding box center [86, 138] width 67 height 20
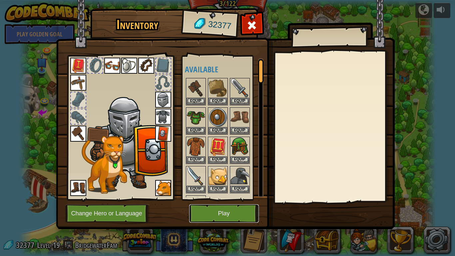
click at [213, 211] on button "Play" at bounding box center [224, 213] width 70 height 18
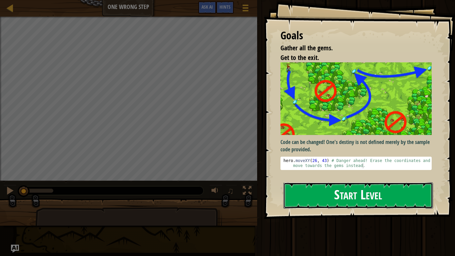
click at [337, 199] on button "Start Level" at bounding box center [359, 195] width 150 height 26
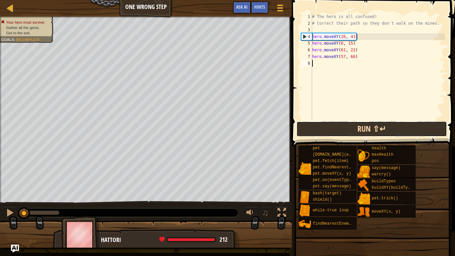
click at [325, 130] on button "Run ⇧↵" at bounding box center [372, 128] width 151 height 15
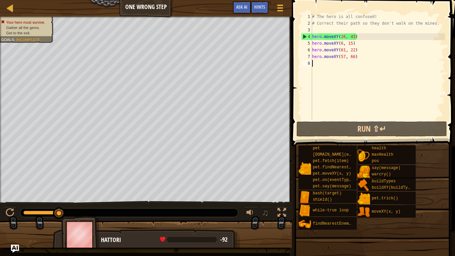
click at [358, 38] on div "# The hero is all confused! # Correct their path so they don't walk on the mine…" at bounding box center [378, 73] width 134 height 120
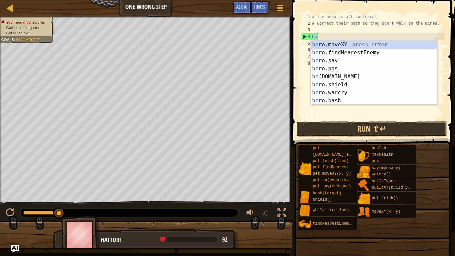
type textarea "h"
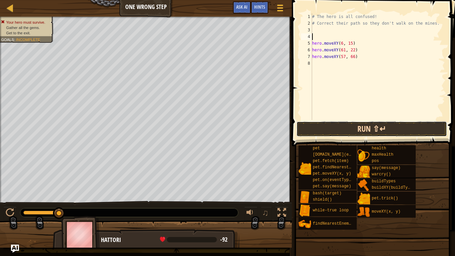
click at [379, 130] on button "Run ⇧↵" at bounding box center [372, 128] width 151 height 15
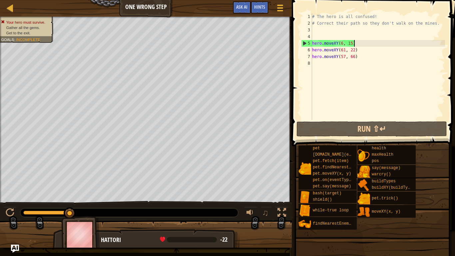
click at [356, 43] on div "# The hero is all confused! # Correct their path so they don't walk on the mine…" at bounding box center [378, 73] width 134 height 120
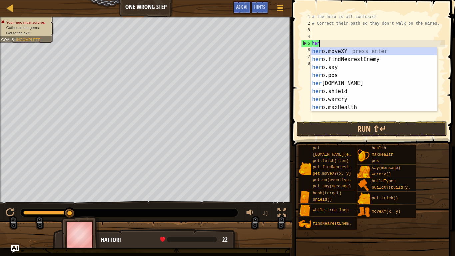
type textarea "h"
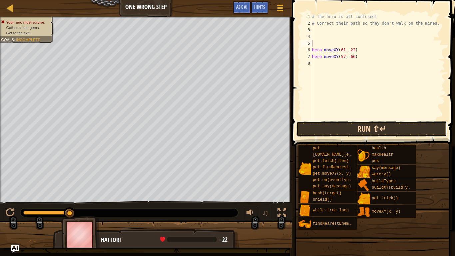
click at [375, 129] on button "Run ⇧↵" at bounding box center [372, 128] width 151 height 15
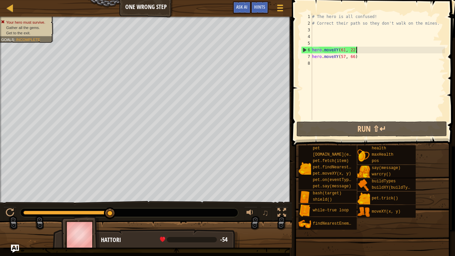
click at [360, 50] on div "# The hero is all confused! # Correct their path so they don't walk on the mine…" at bounding box center [378, 73] width 134 height 120
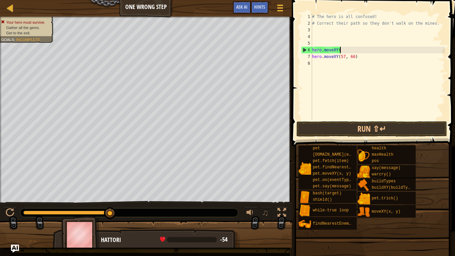
type textarea "h"
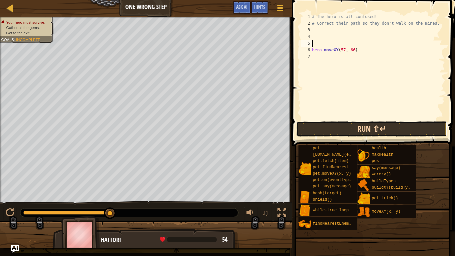
click at [377, 130] on button "Run ⇧↵" at bounding box center [372, 128] width 151 height 15
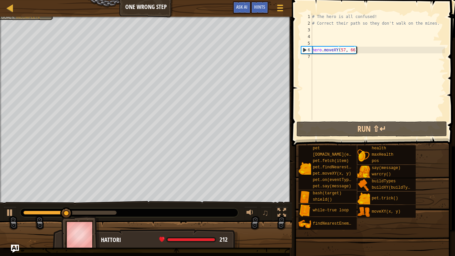
click at [364, 49] on div "# The hero is all confused! # Correct their path so they don't walk on the mine…" at bounding box center [378, 73] width 134 height 120
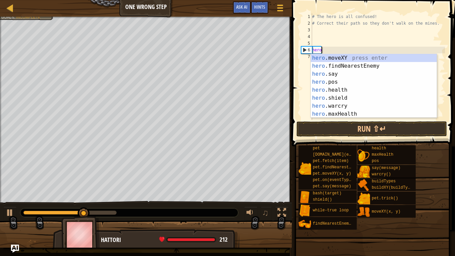
type textarea "h"
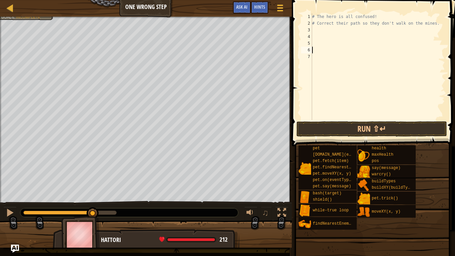
click at [316, 31] on div "# The hero is all confused! # Correct their path so they don't walk on the mine…" at bounding box center [378, 73] width 134 height 120
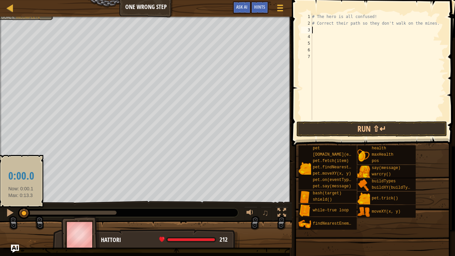
drag, startPoint x: 91, startPoint y: 211, endPoint x: 21, endPoint y: 214, distance: 70.4
click at [21, 214] on div at bounding box center [24, 213] width 12 height 12
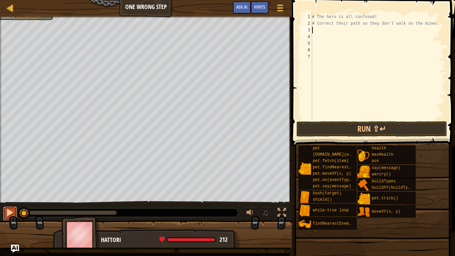
click at [13, 213] on div at bounding box center [10, 212] width 9 height 9
click at [13, 212] on div at bounding box center [10, 212] width 9 height 9
click at [378, 125] on button "Run ⇧↵" at bounding box center [372, 128] width 151 height 15
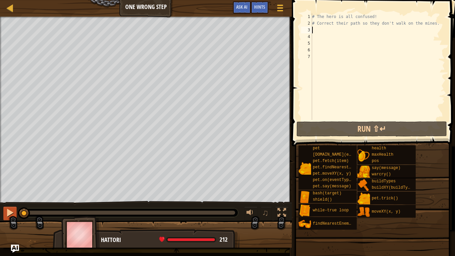
drag, startPoint x: 50, startPoint y: 212, endPoint x: 5, endPoint y: 209, distance: 44.8
click at [5, 209] on div "♫" at bounding box center [146, 211] width 292 height 20
click at [5, 211] on button at bounding box center [9, 214] width 13 height 14
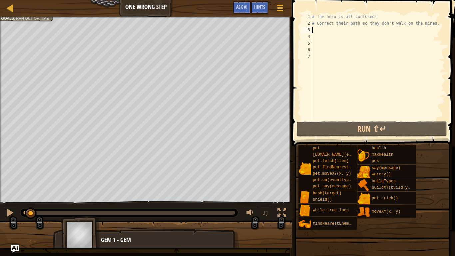
scroll to position [3, 0]
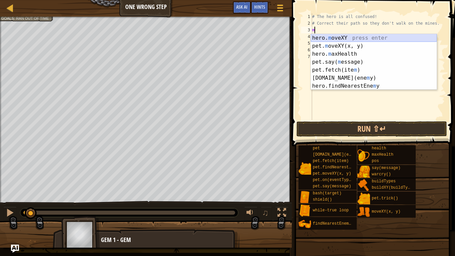
click at [315, 37] on div "hero. m oveXY press enter pet. m oveXY(x, y) press enter hero. m axHealth press…" at bounding box center [374, 70] width 126 height 72
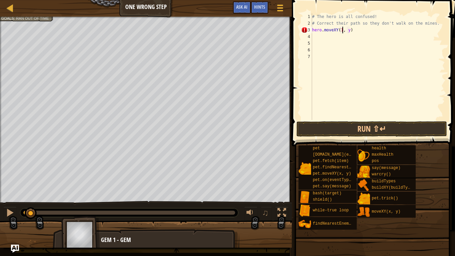
scroll to position [3, 5]
click at [352, 30] on div "# The hero is all confused! # Correct their path so they don't walk on the mine…" at bounding box center [378, 73] width 134 height 120
type textarea "hero.moveXY(11, 36)"
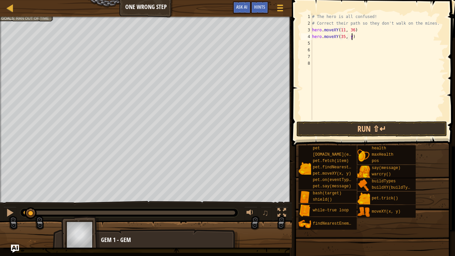
click at [352, 37] on div "# The hero is all confused! # Correct their path so they don't walk on the mine…" at bounding box center [378, 73] width 134 height 120
type textarea "hero.moveXY(35, 25)"
click at [364, 125] on button "Run ⇧↵" at bounding box center [372, 128] width 151 height 15
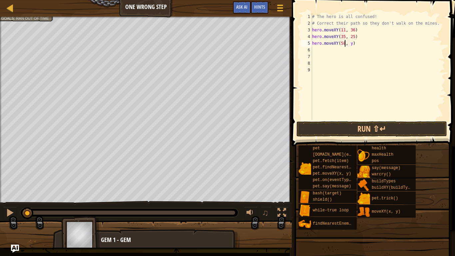
click at [352, 44] on div "# The hero is all confused! # Correct their path so they don't walk on the mine…" at bounding box center [378, 73] width 134 height 120
type textarea "hero.moveXY(58, 47)"
click at [349, 133] on button "Run ⇧↵" at bounding box center [372, 128] width 151 height 15
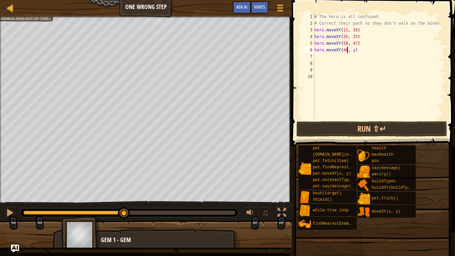
click at [355, 50] on div "# The hero is all confused! # Correct their path so they don't walk on the mine…" at bounding box center [379, 73] width 132 height 120
type textarea "hero.moveXY(40, 56)"
click at [354, 57] on div "# The hero is all confused! # Correct their path so they don't walk on the mine…" at bounding box center [379, 73] width 132 height 120
type textarea "hero.moveXY(77, 58)"
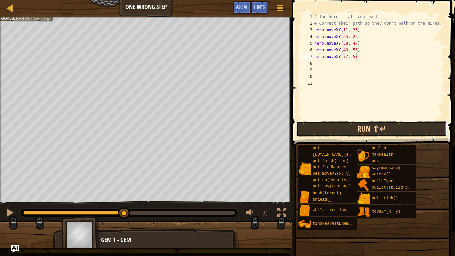
click at [357, 127] on button "Run ⇧↵" at bounding box center [372, 128] width 151 height 15
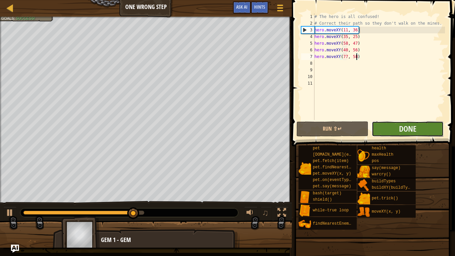
click at [394, 131] on button "Done" at bounding box center [408, 128] width 72 height 15
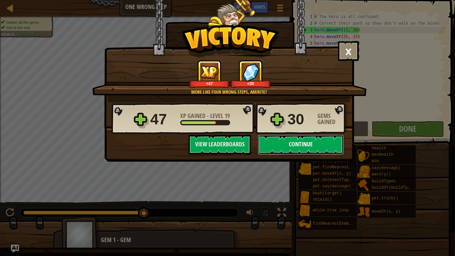
click at [308, 145] on button "Continue" at bounding box center [301, 145] width 86 height 20
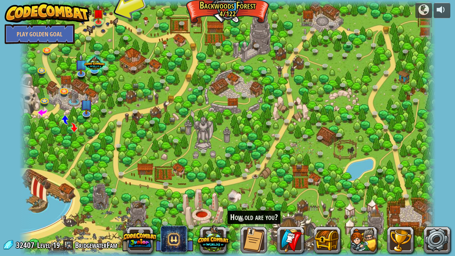
click at [203, 134] on div at bounding box center [227, 128] width 417 height 256
